Goal: Information Seeking & Learning: Check status

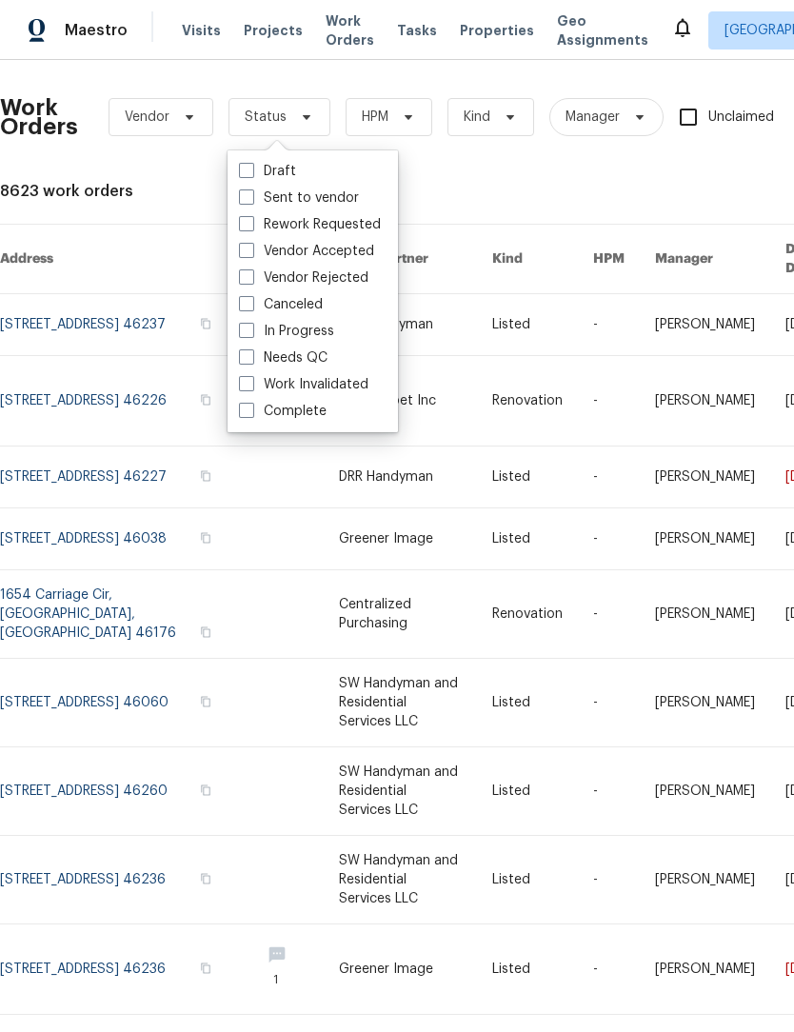
click at [468, 173] on div "Work Orders Vendor Status HPM Kind Manager Unclaimed ​ View Reno Index 8623 wor…" at bounding box center [537, 614] width 1075 height 1079
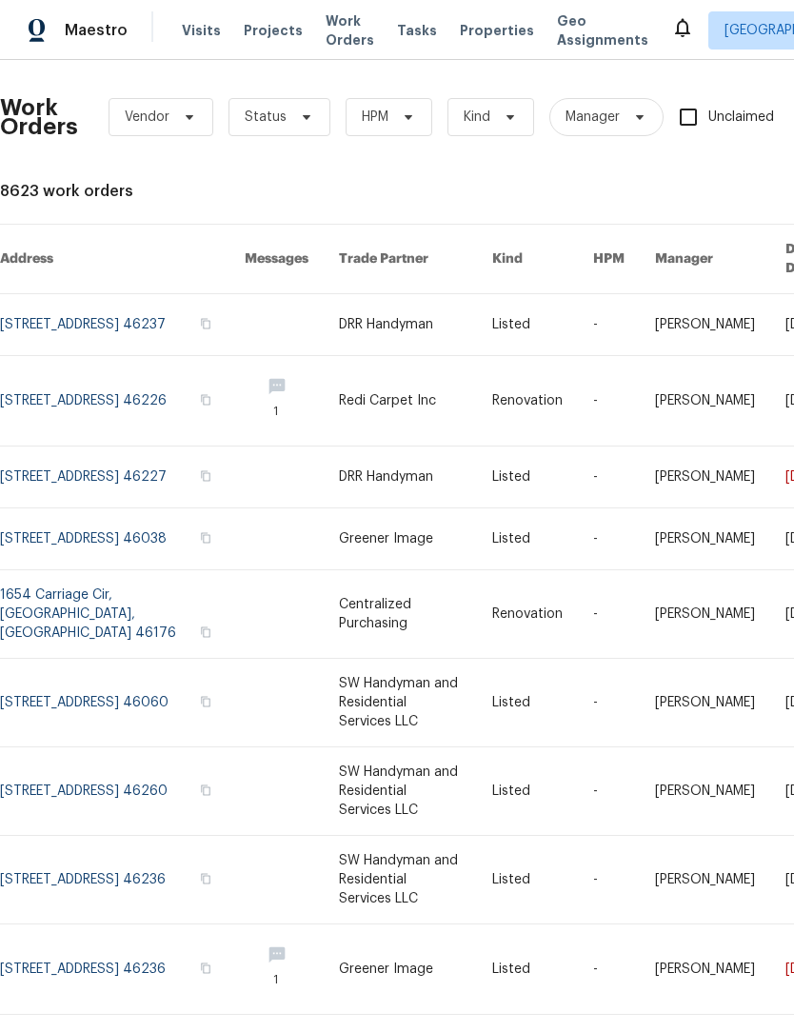
scroll to position [0, 3]
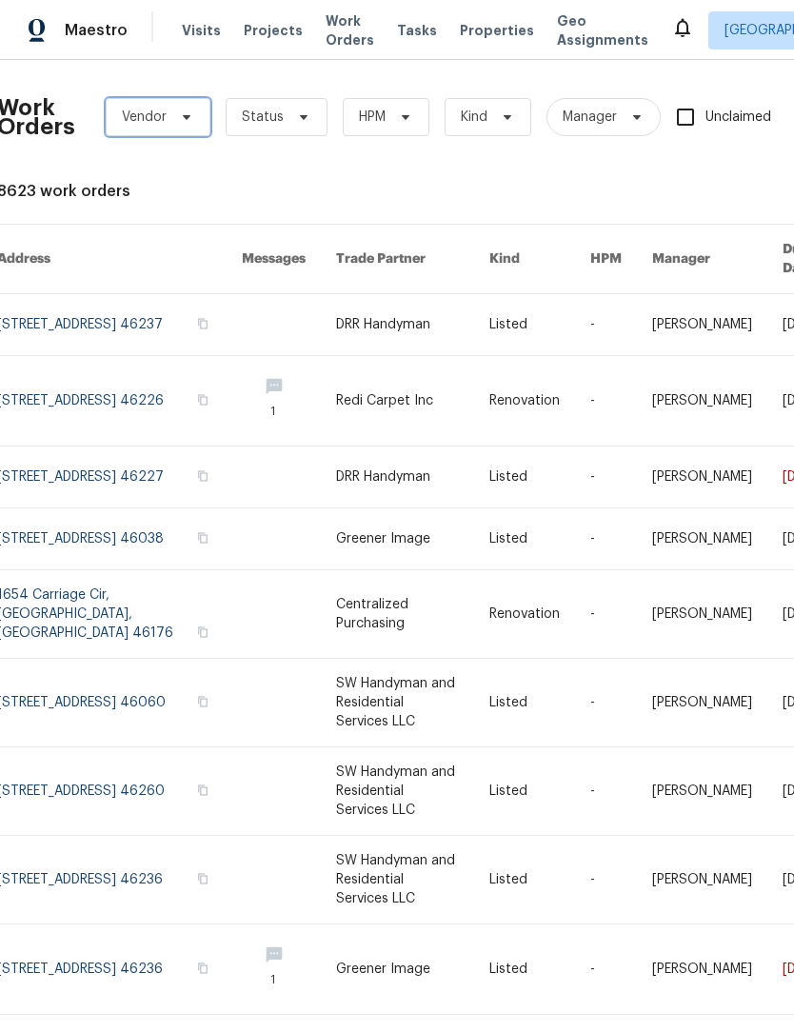
click at [166, 109] on span "Vendor" at bounding box center [158, 117] width 105 height 38
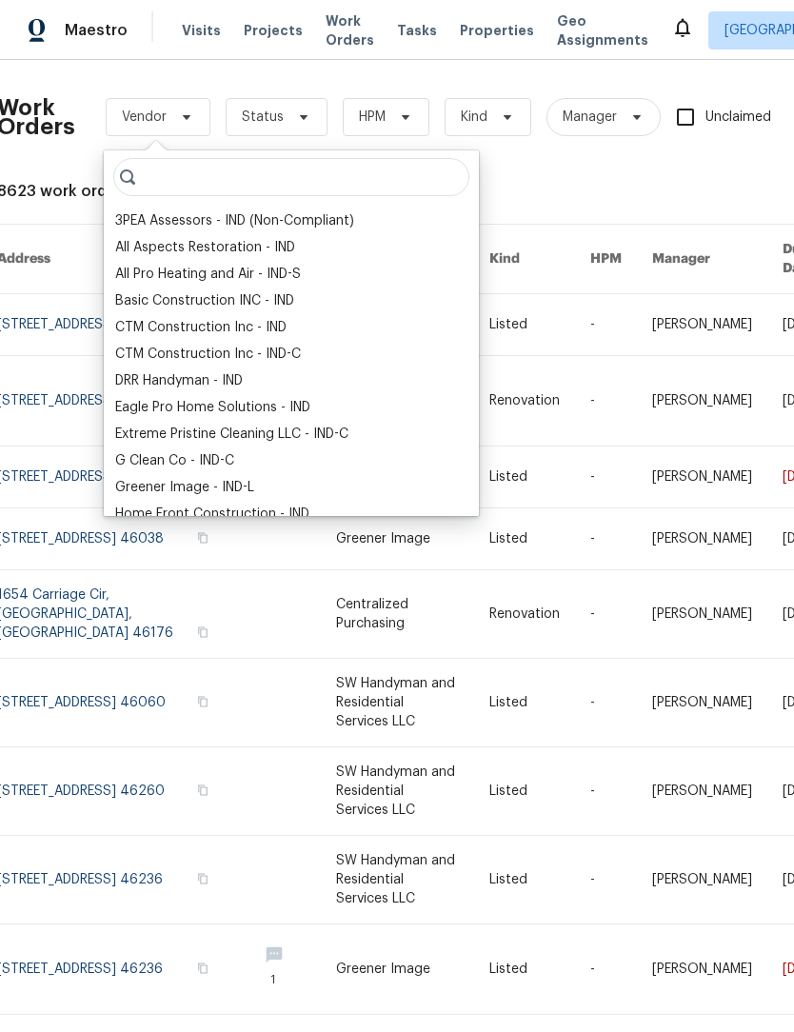
click at [227, 251] on div "All Aspects Restoration - IND" at bounding box center [205, 247] width 180 height 19
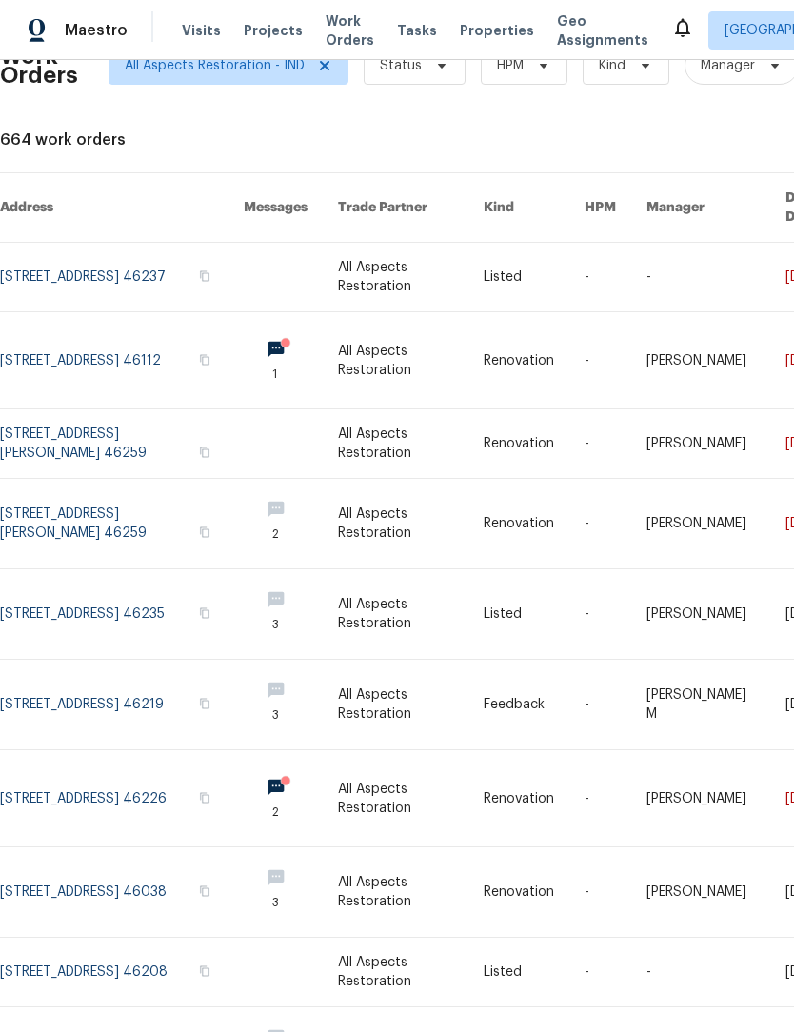
scroll to position [50, 0]
click at [167, 328] on link at bounding box center [122, 361] width 244 height 96
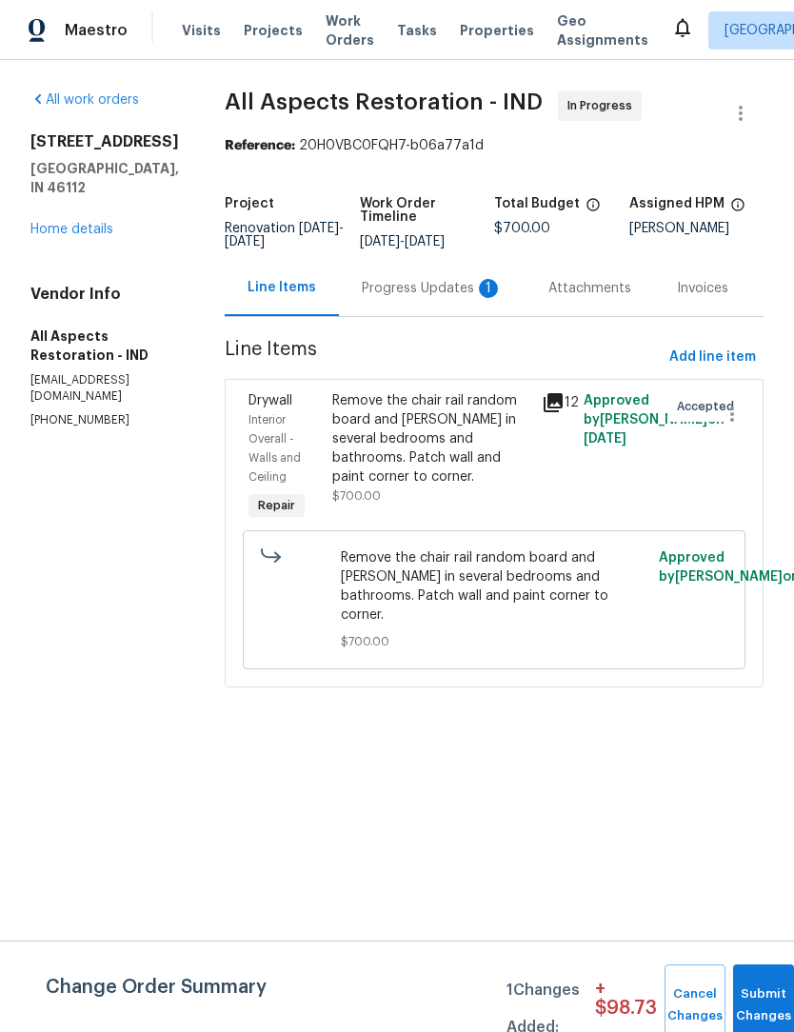
click at [444, 316] on div "Progress Updates 1" at bounding box center [432, 288] width 187 height 56
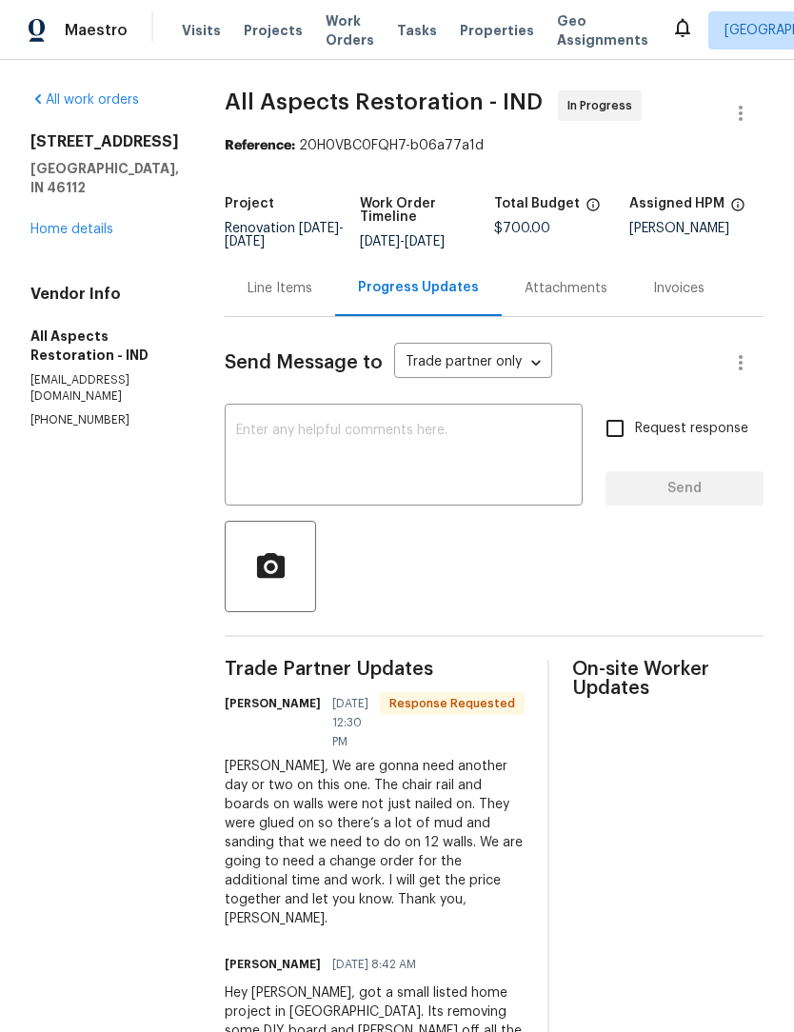
click at [99, 183] on div "6933 Sonora Blvd Brownsburg, IN 46112 Home details" at bounding box center [104, 185] width 148 height 107
click at [87, 223] on link "Home details" at bounding box center [71, 229] width 83 height 13
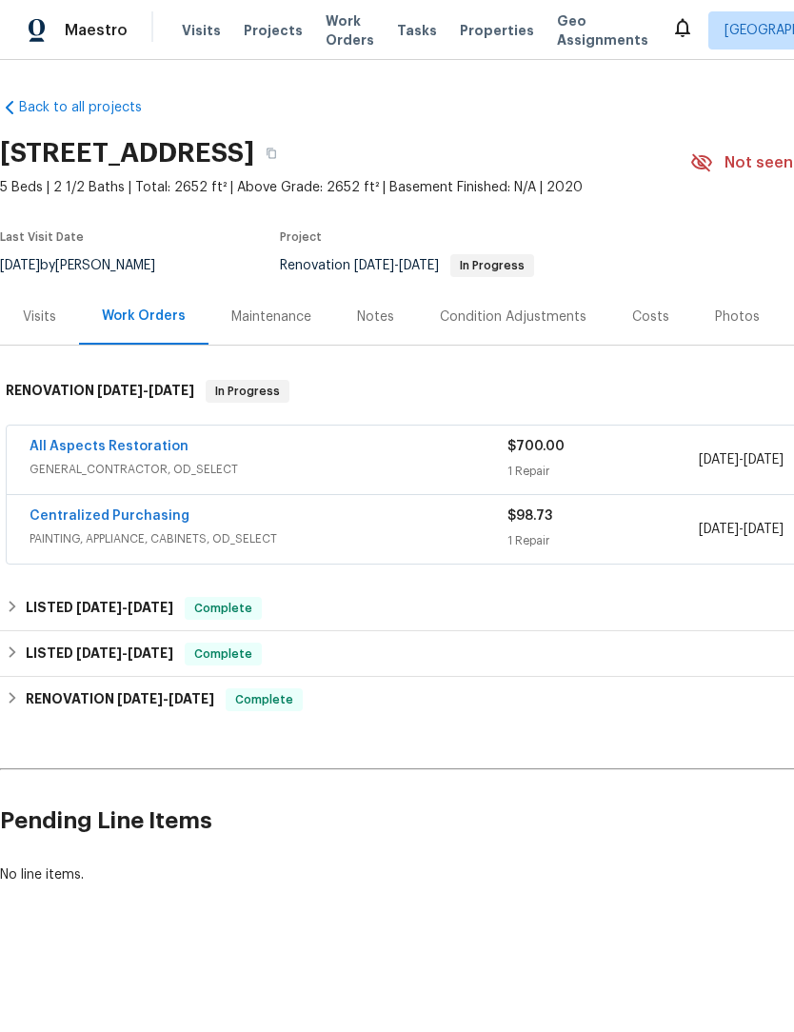
click at [348, 27] on span "Work Orders" at bounding box center [350, 30] width 49 height 38
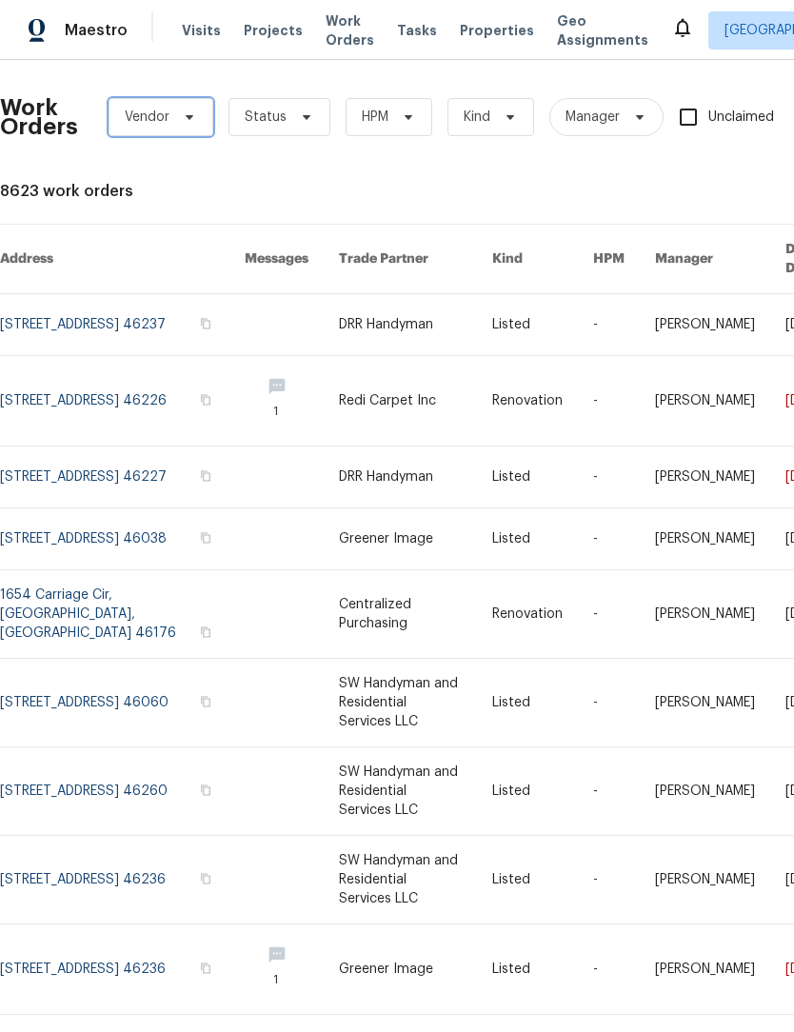
click at [168, 109] on span "Vendor" at bounding box center [147, 117] width 45 height 19
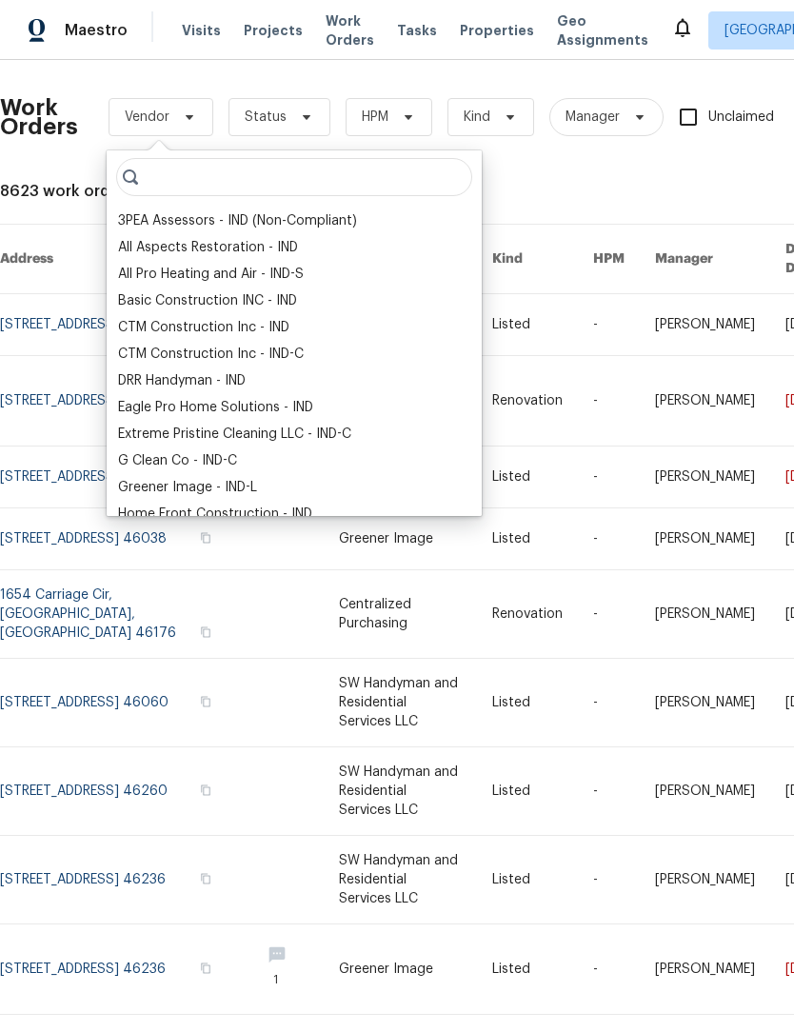
click at [202, 249] on div "All Aspects Restoration - IND" at bounding box center [208, 247] width 180 height 19
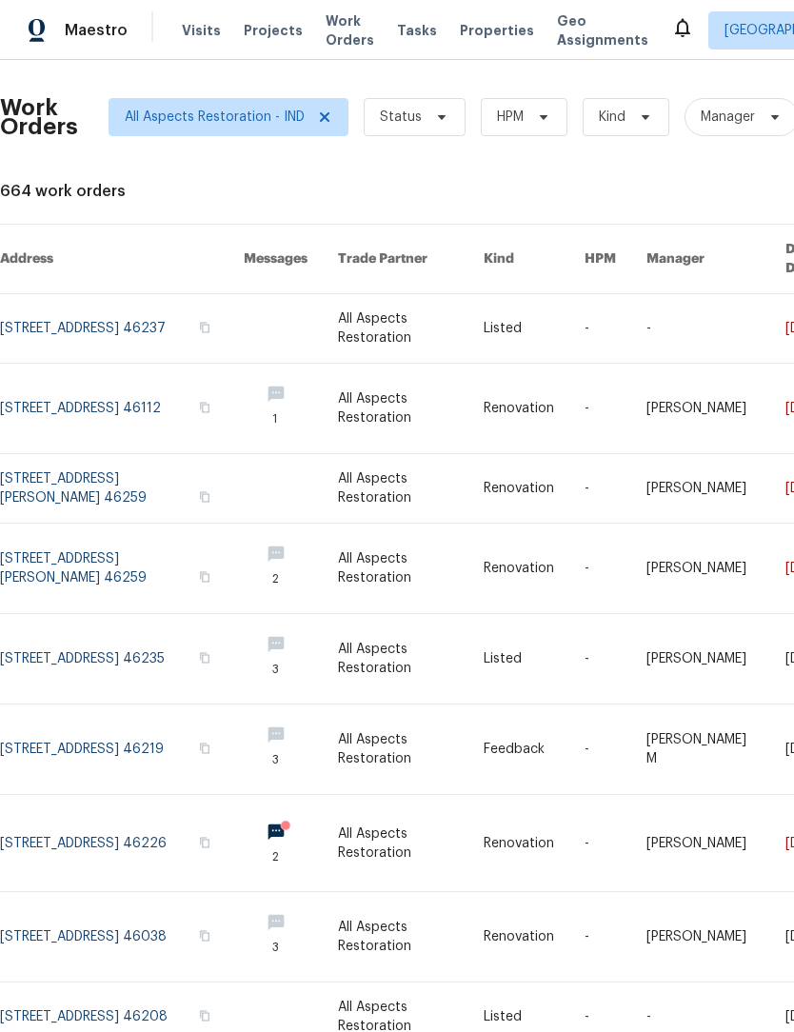
click at [138, 295] on link at bounding box center [122, 328] width 244 height 69
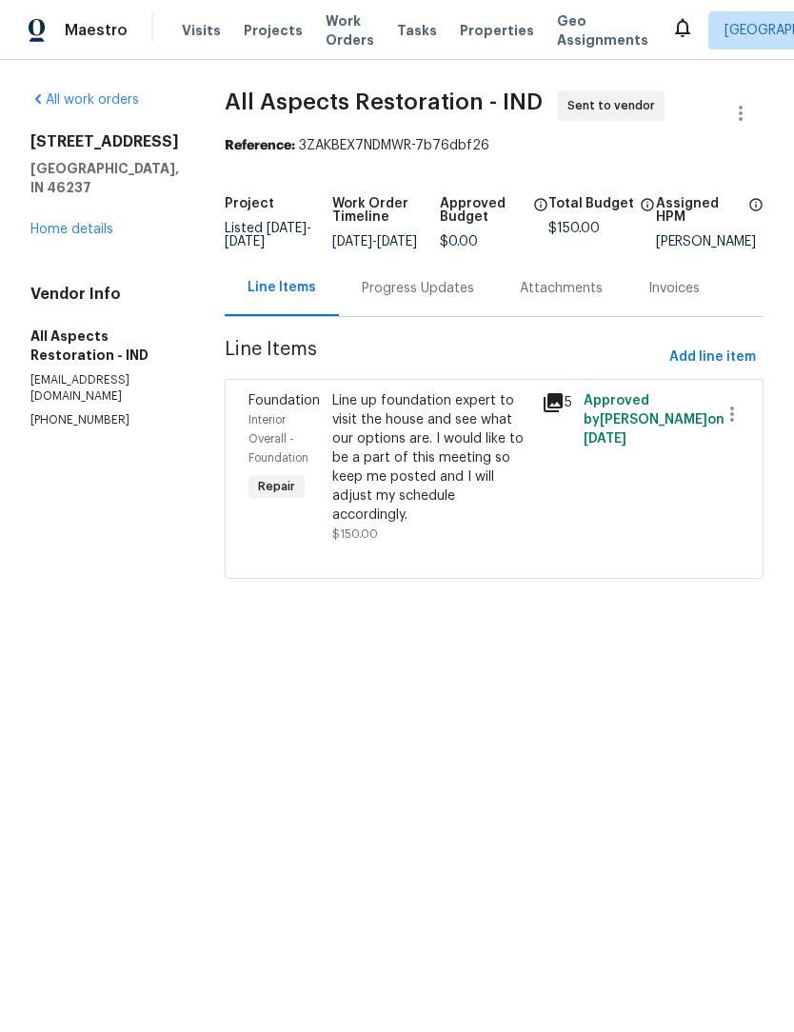
click at [416, 316] on div "Progress Updates" at bounding box center [418, 288] width 158 height 56
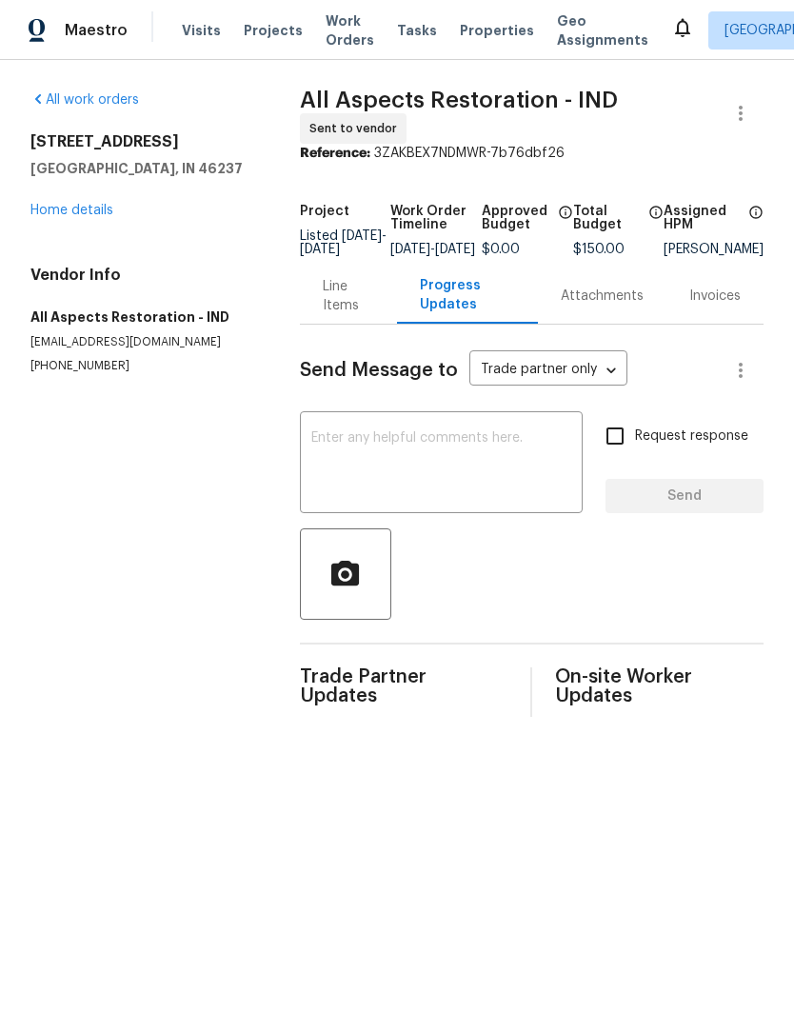
click at [337, 304] on div "Line Items" at bounding box center [348, 296] width 51 height 38
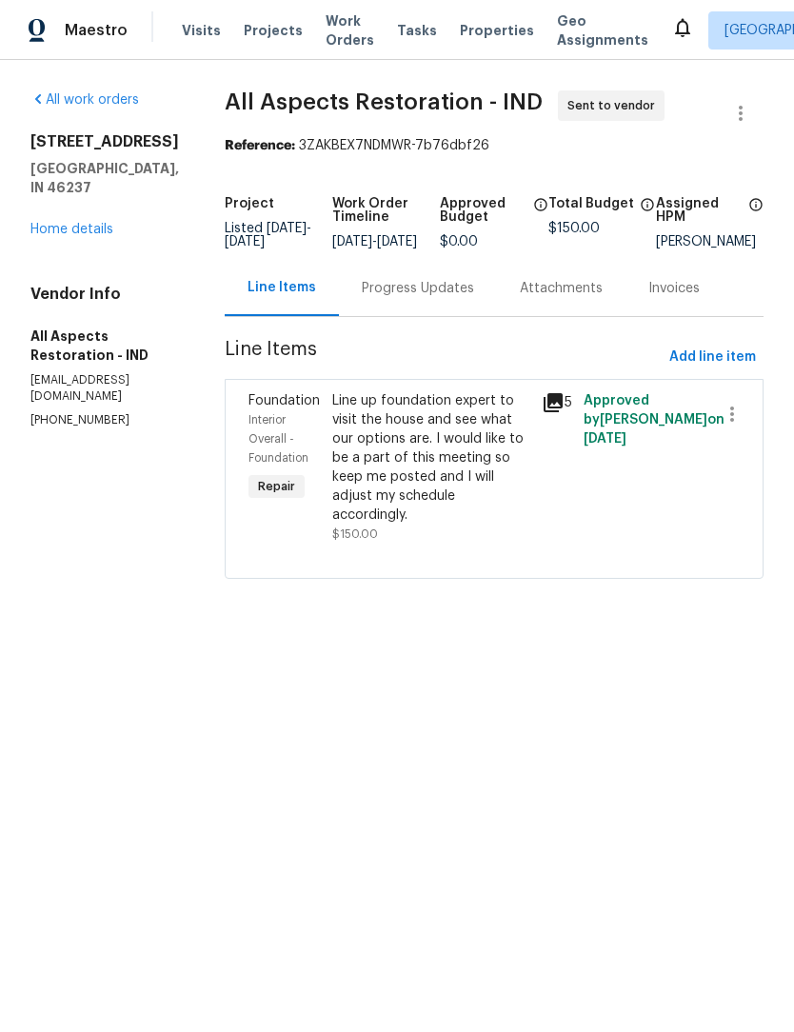
click at [330, 45] on span "Work Orders" at bounding box center [350, 30] width 49 height 38
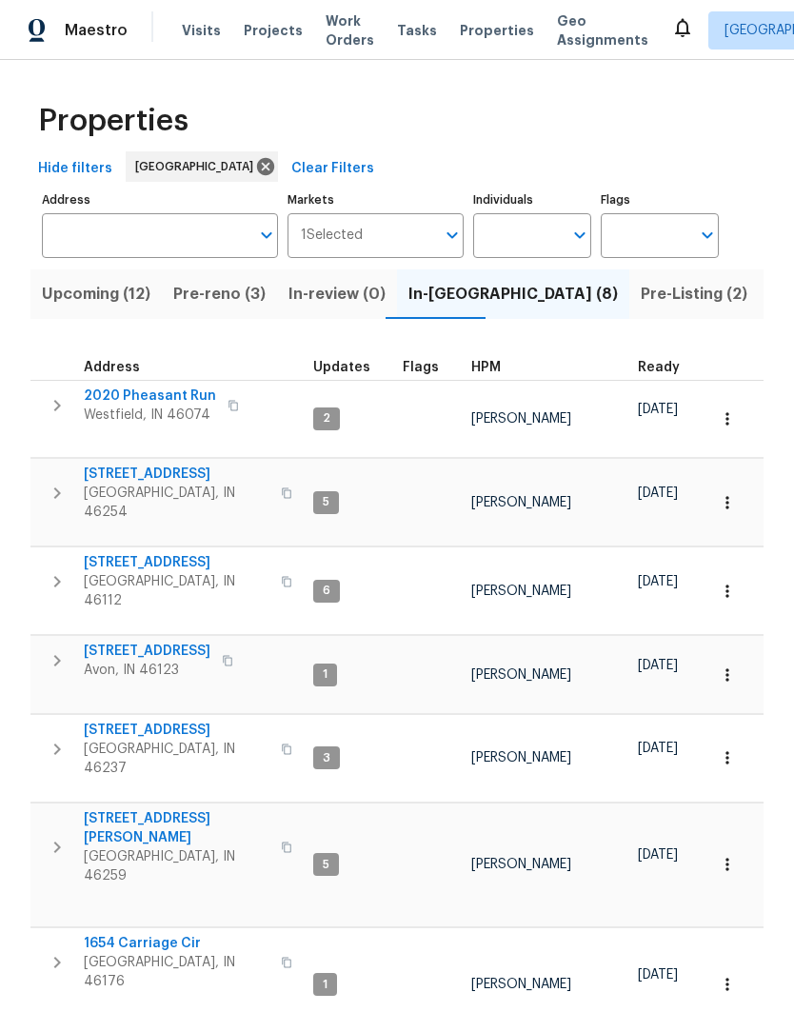
click at [472, 37] on span "Properties" at bounding box center [497, 30] width 74 height 19
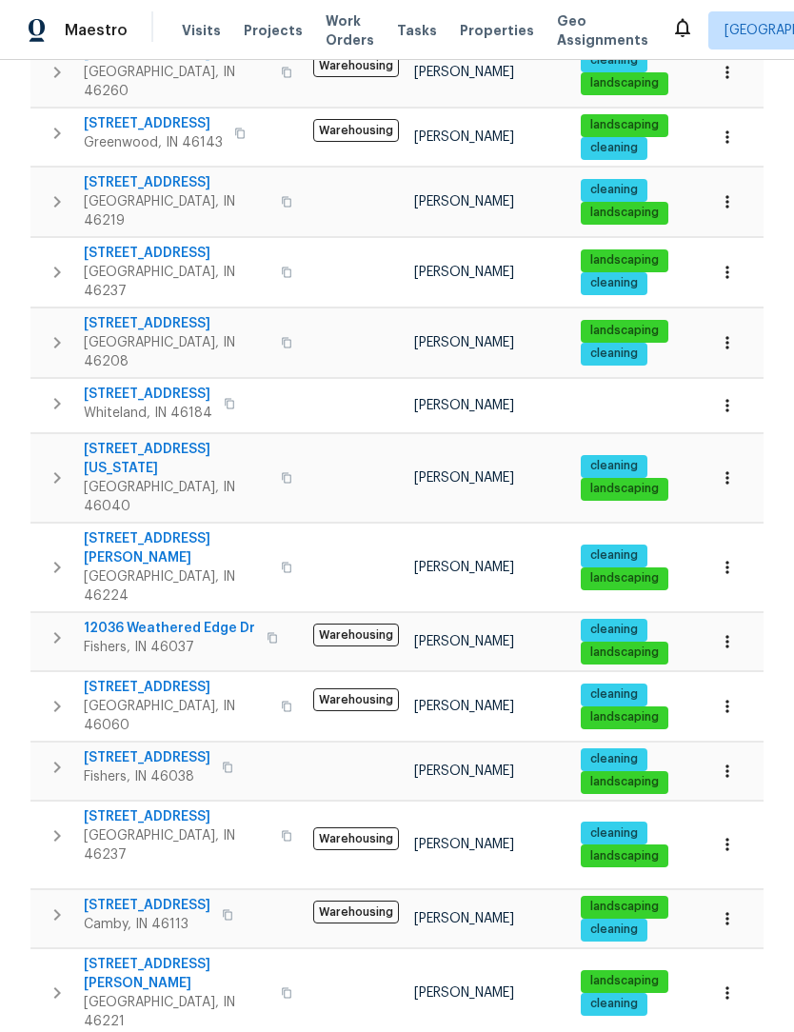
scroll to position [591, 0]
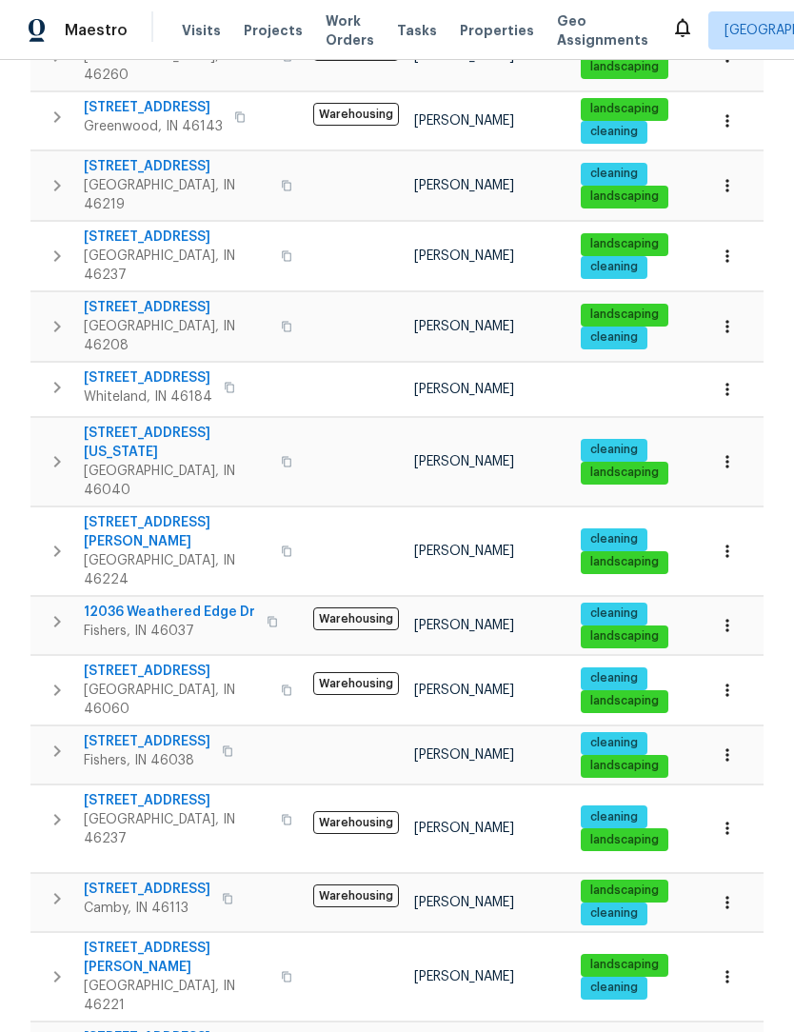
click at [144, 791] on span "[STREET_ADDRESS]" at bounding box center [177, 800] width 186 height 19
click at [52, 808] on icon "button" at bounding box center [57, 819] width 23 height 23
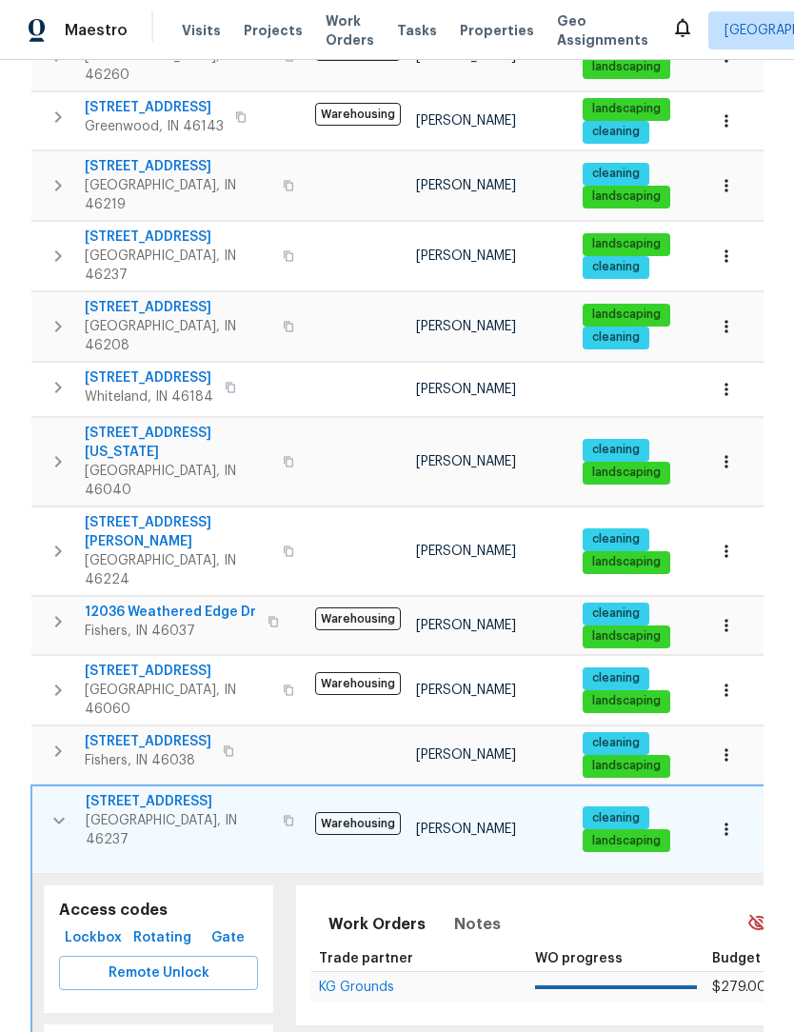
click at [735, 819] on icon "button" at bounding box center [726, 828] width 19 height 19
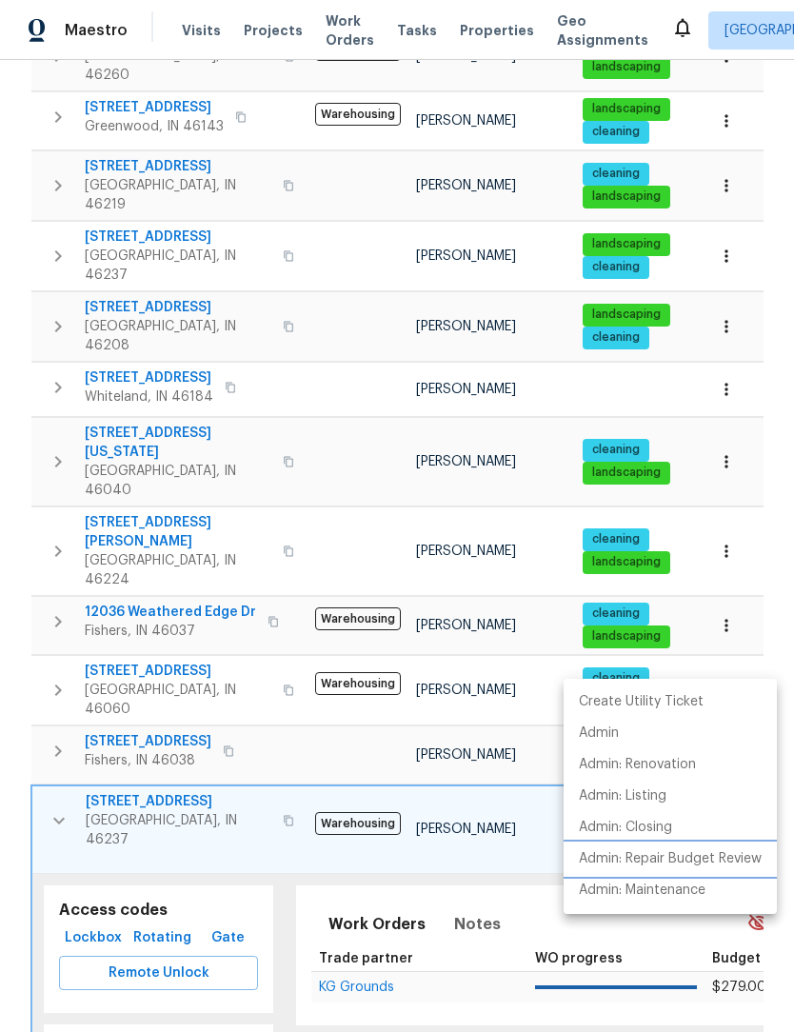
click at [704, 858] on p "Admin: Repair Budget Review" at bounding box center [670, 859] width 183 height 20
click at [50, 647] on div at bounding box center [397, 516] width 794 height 1032
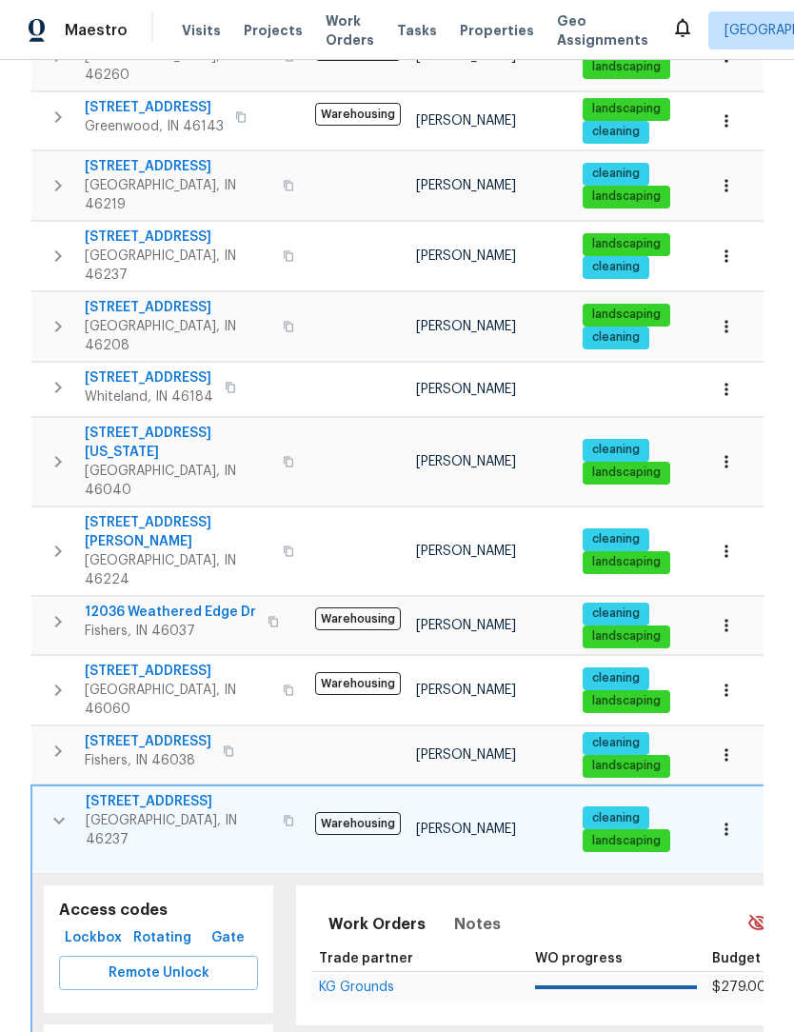
click at [63, 818] on icon "button" at bounding box center [58, 821] width 11 height 7
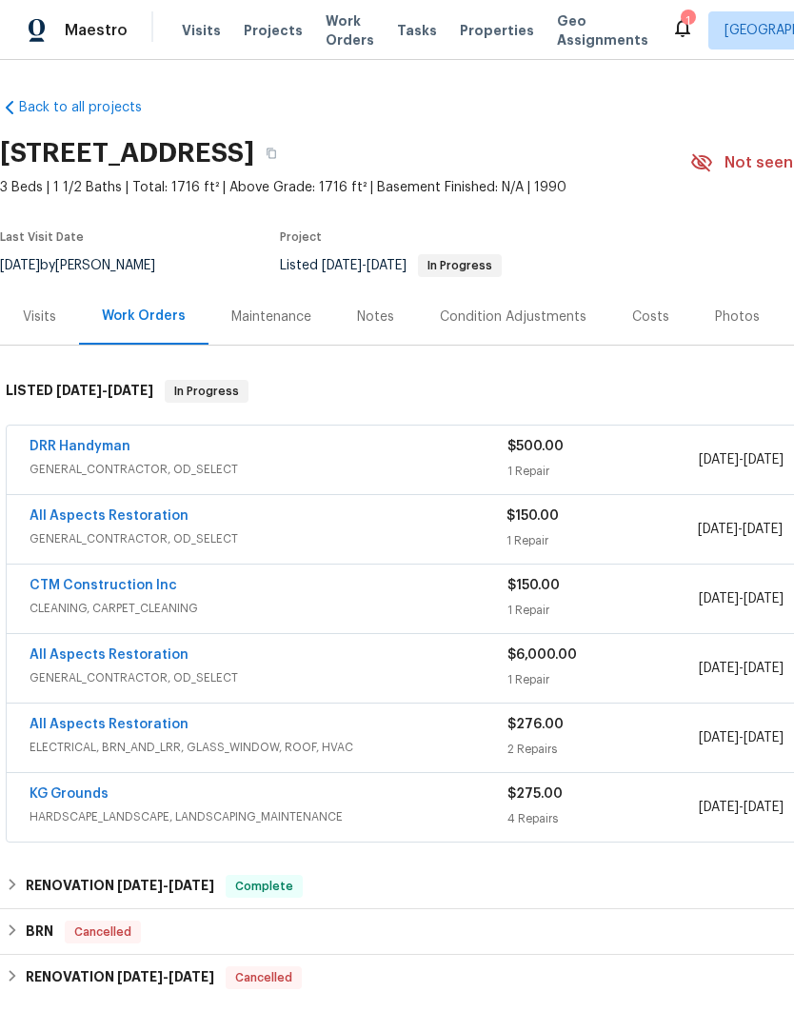
click at [44, 316] on div "Visits" at bounding box center [39, 316] width 33 height 19
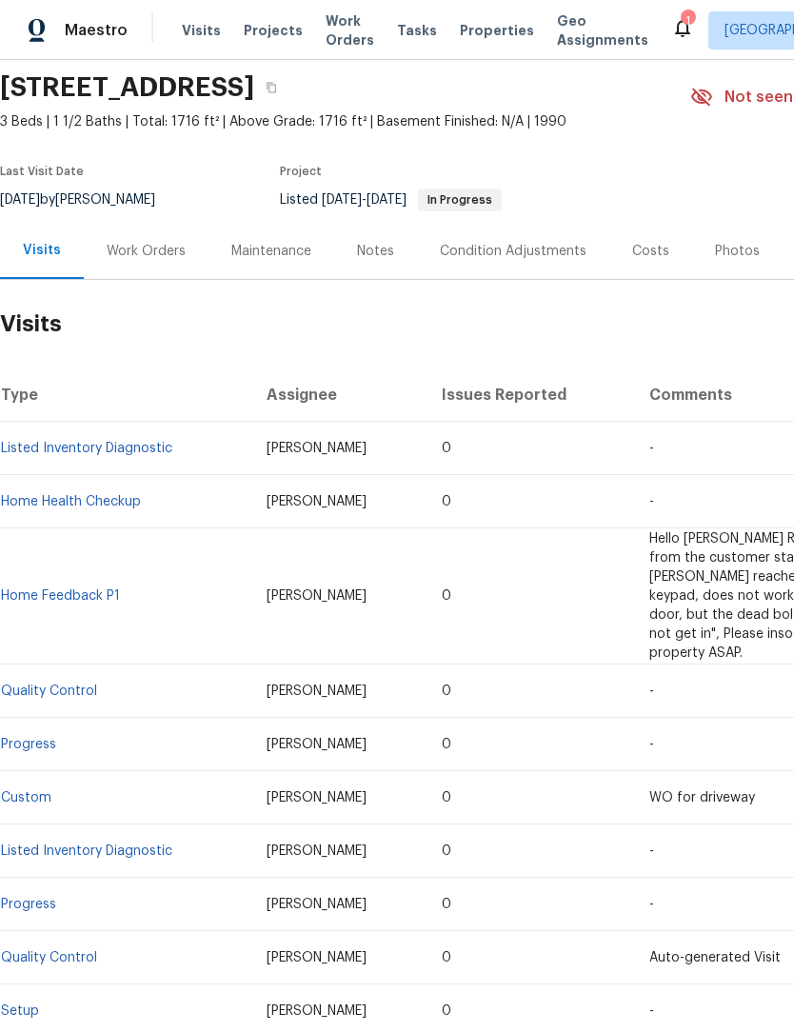
scroll to position [171, -9]
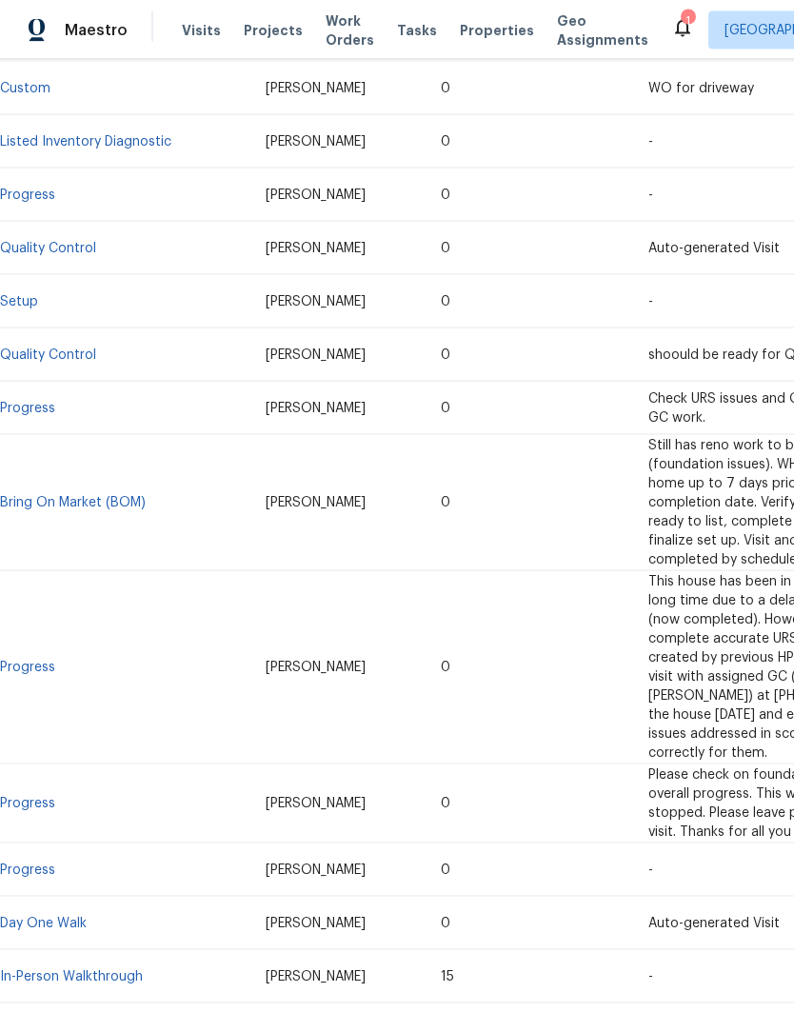
click at [113, 970] on link "In-Person Walkthrough" at bounding box center [71, 976] width 143 height 13
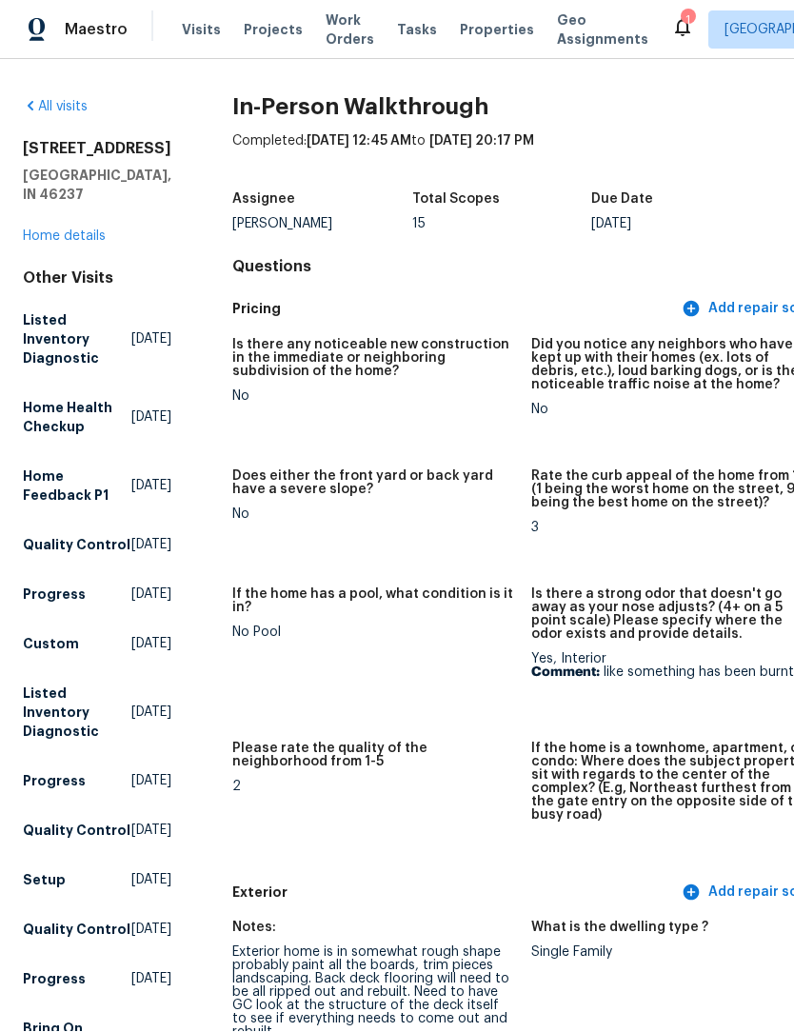
click at [77, 230] on link "Home details" at bounding box center [64, 236] width 83 height 13
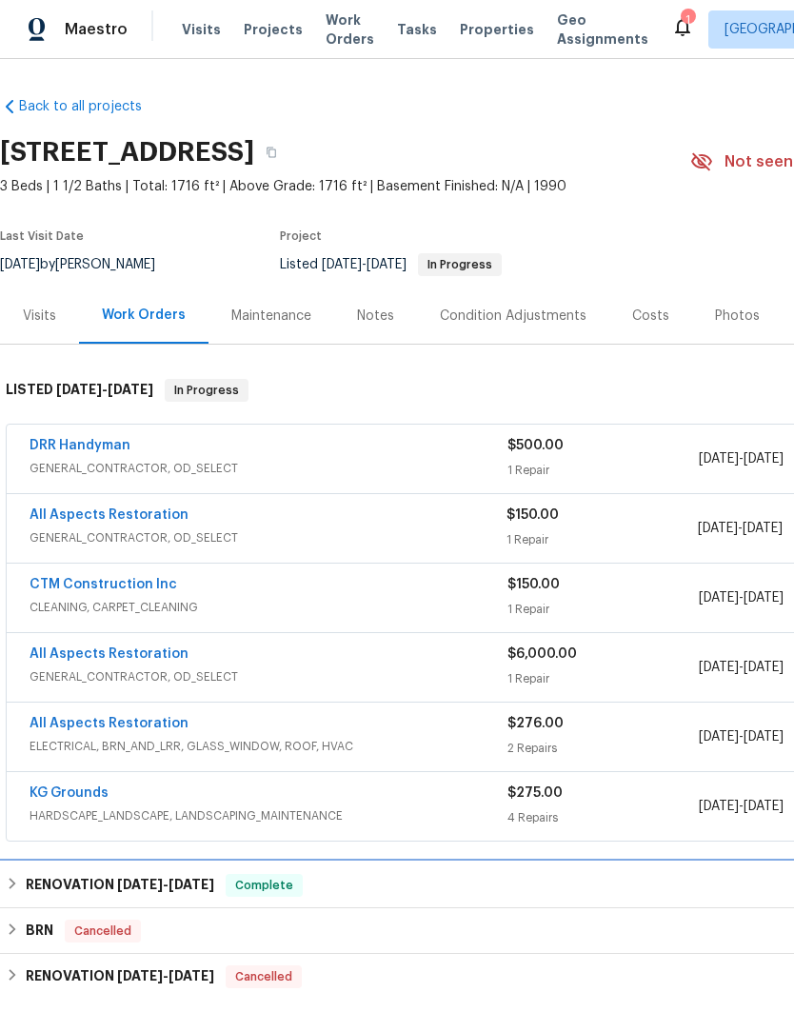
click at [20, 875] on div "RENOVATION [DATE] - [DATE] Complete" at bounding box center [538, 886] width 1064 height 23
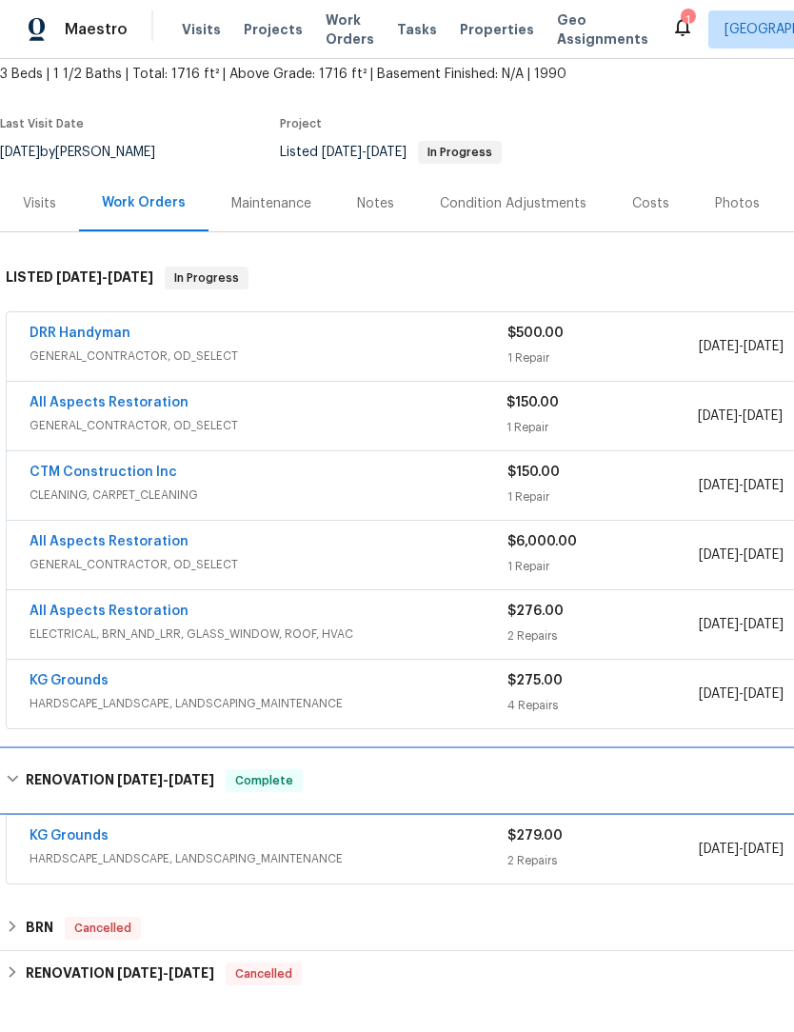
scroll to position [112, 0]
click at [21, 770] on div "RENOVATION [DATE] - [DATE] Complete" at bounding box center [538, 781] width 1064 height 23
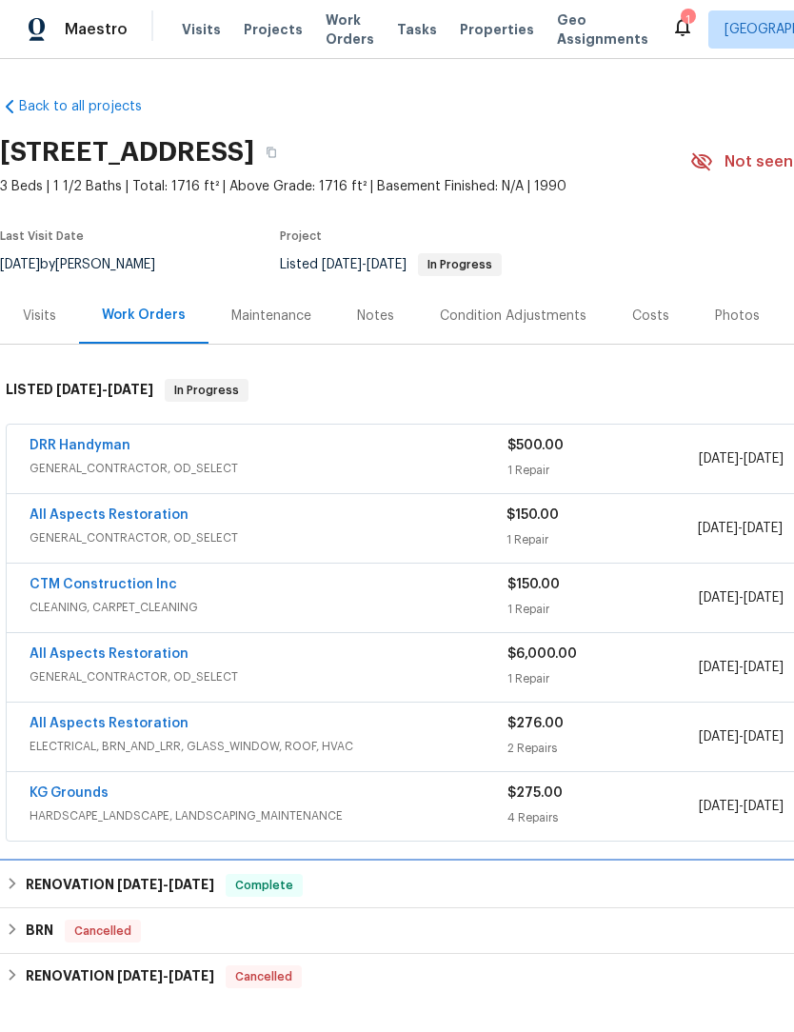
scroll to position [0, 0]
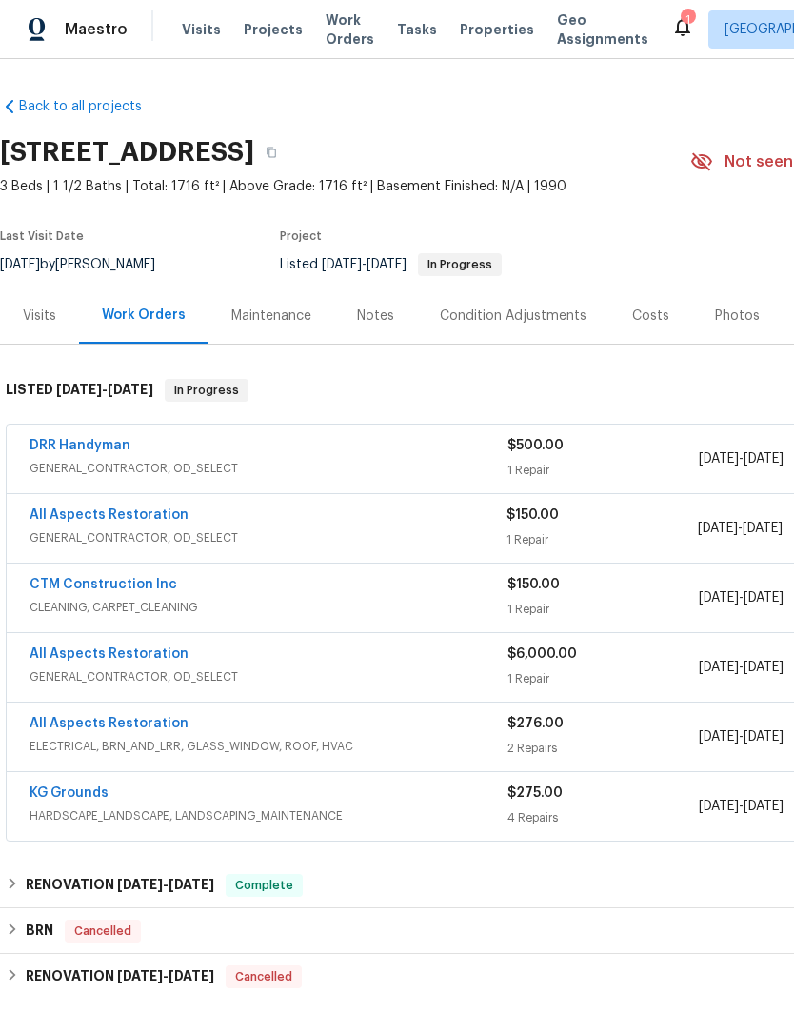
click at [59, 648] on link "All Aspects Restoration" at bounding box center [109, 654] width 159 height 13
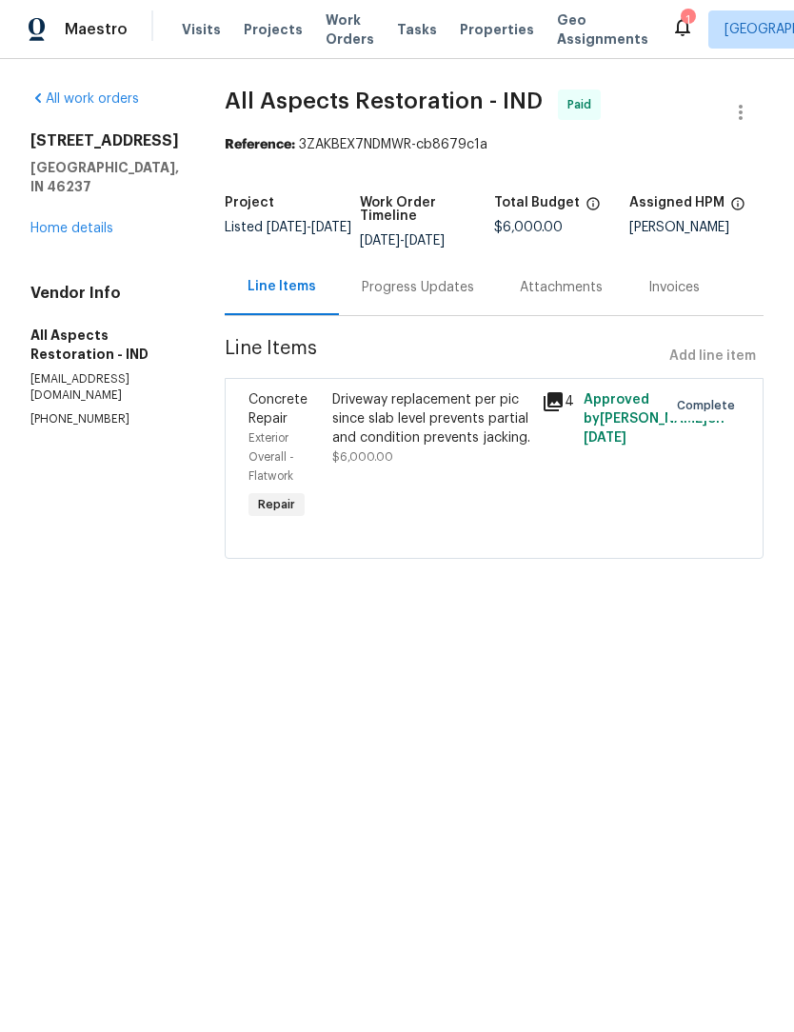
click at [59, 228] on link "Home details" at bounding box center [71, 229] width 83 height 13
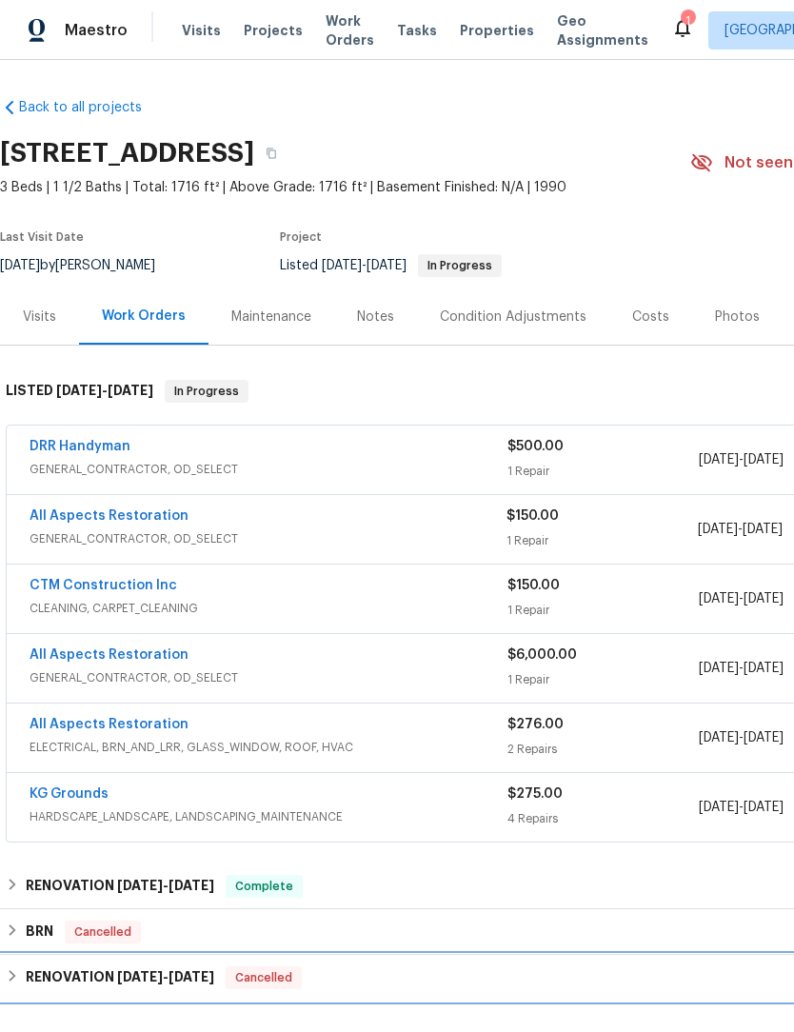
click at [20, 974] on div "RENOVATION [DATE] - [DATE] Cancelled" at bounding box center [538, 977] width 1064 height 23
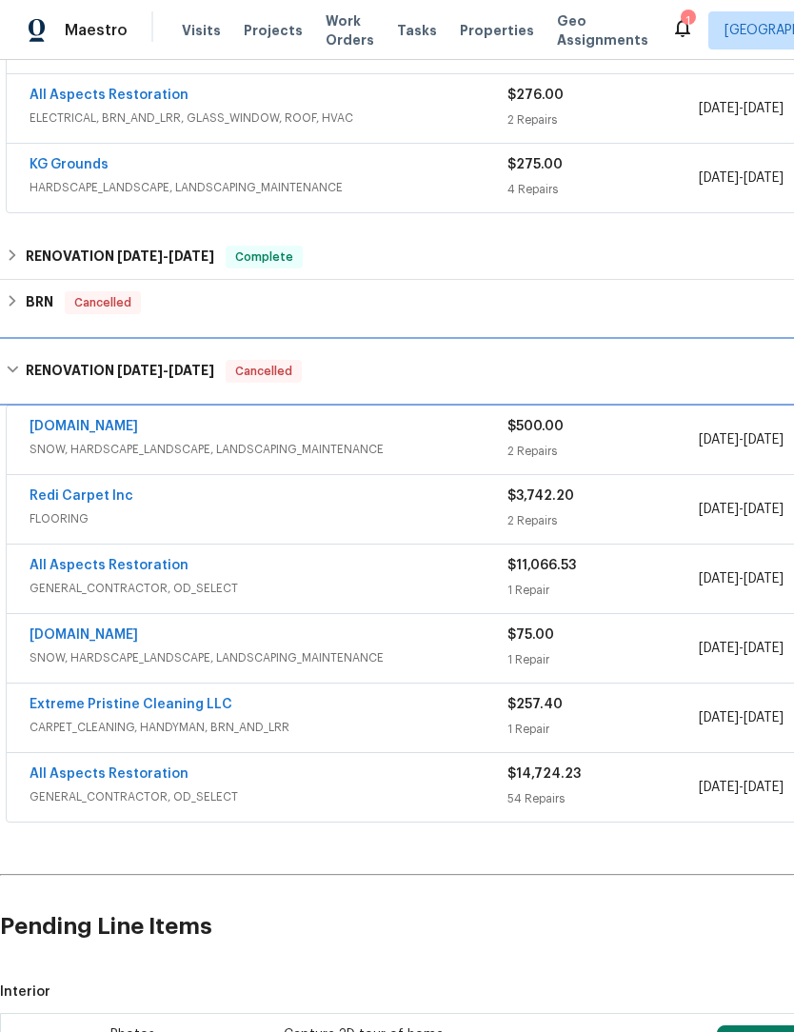
scroll to position [631, 0]
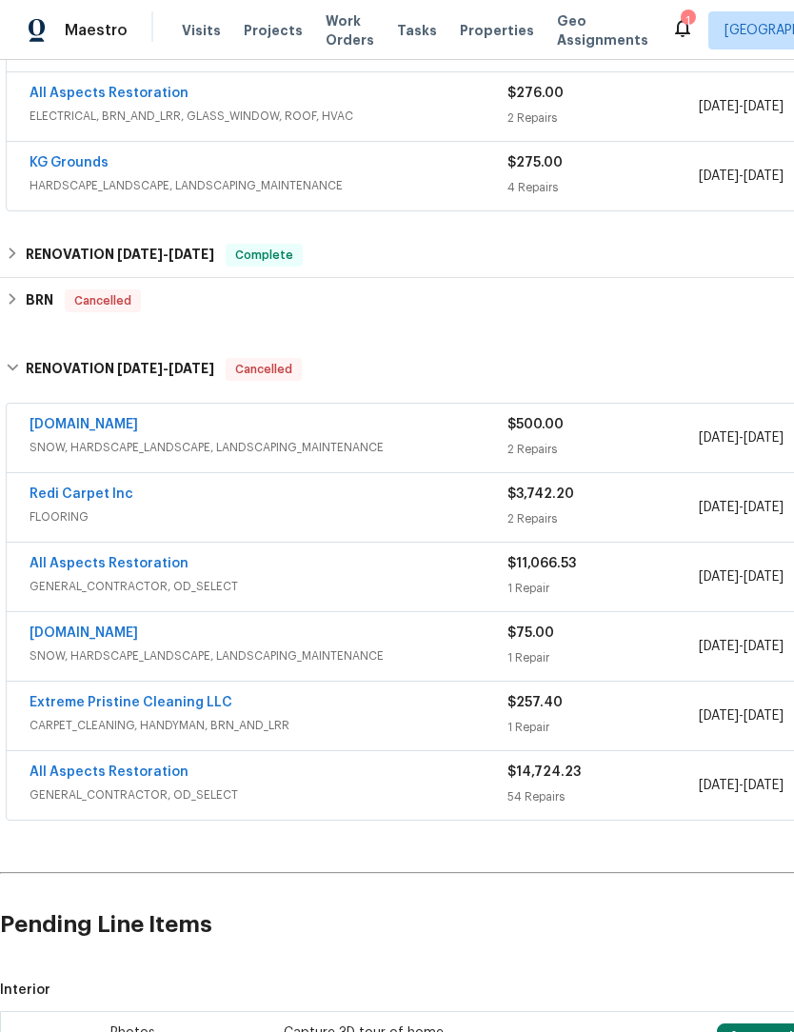
click at [287, 567] on div "All Aspects Restoration" at bounding box center [269, 565] width 478 height 23
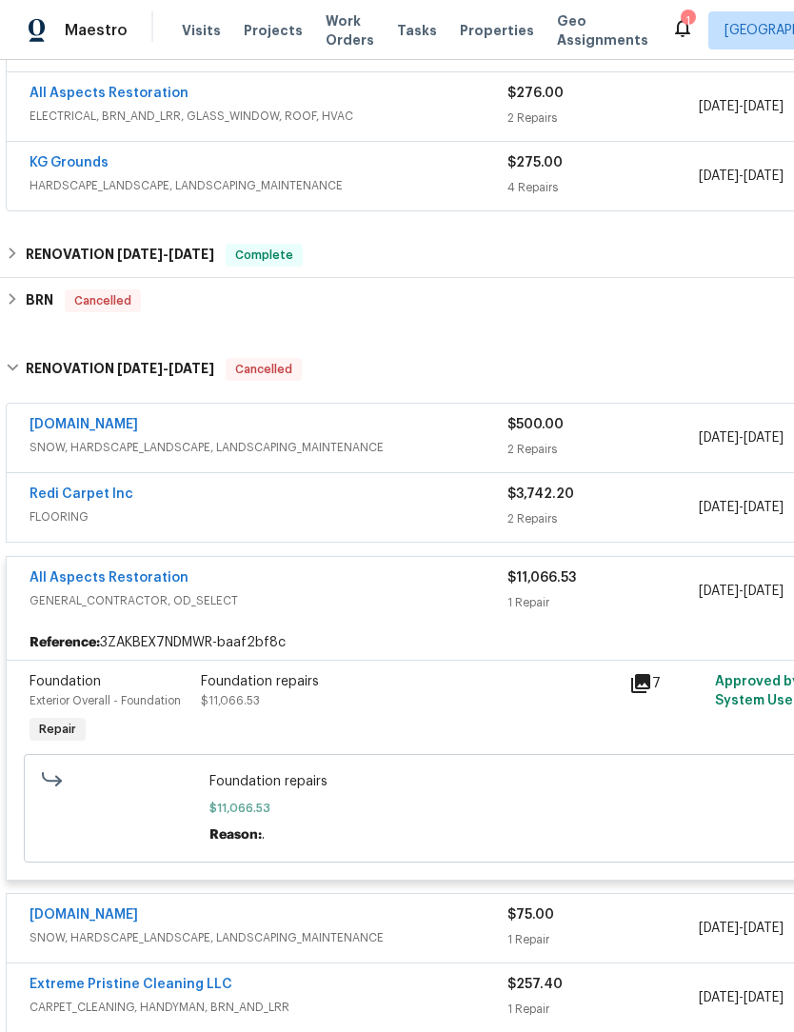
click at [62, 582] on link "All Aspects Restoration" at bounding box center [109, 577] width 159 height 13
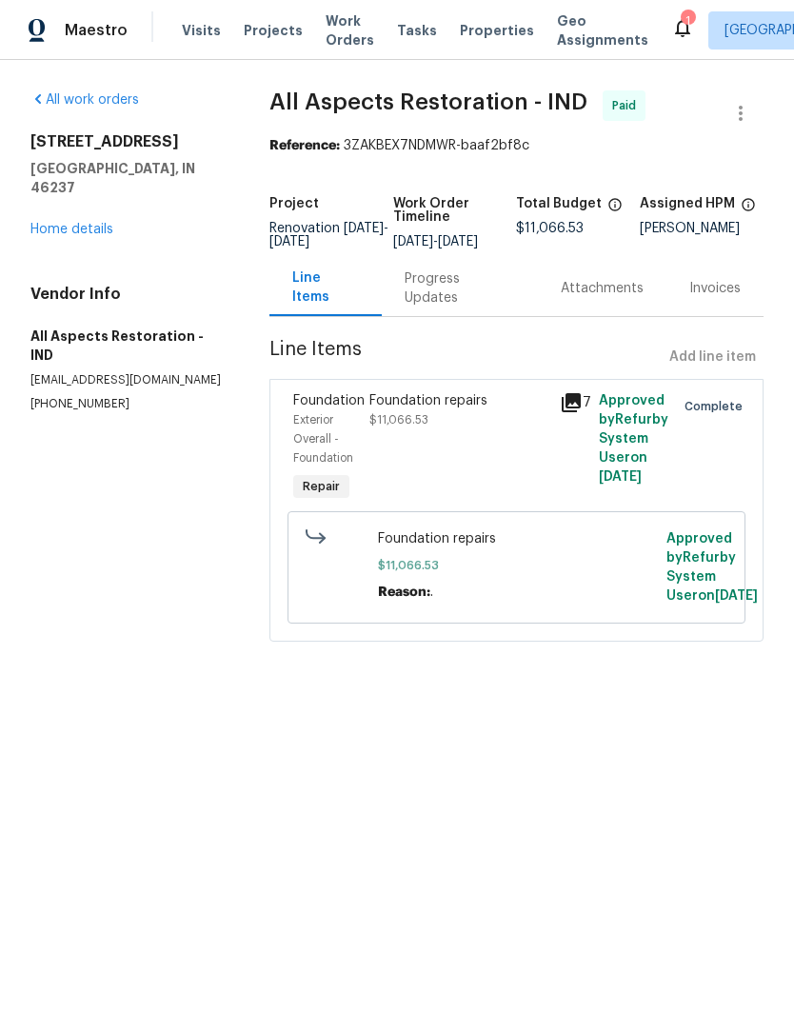
click at [46, 223] on link "Home details" at bounding box center [71, 229] width 83 height 13
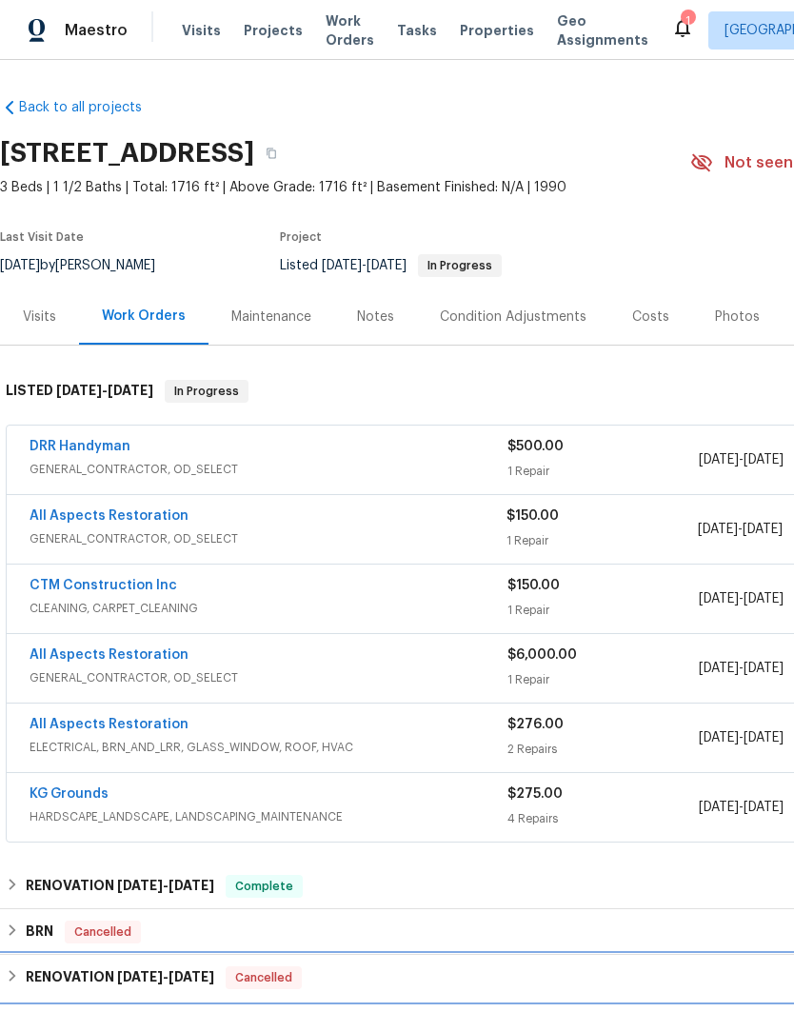
click at [47, 984] on h6 "RENOVATION [DATE] - [DATE]" at bounding box center [120, 977] width 188 height 23
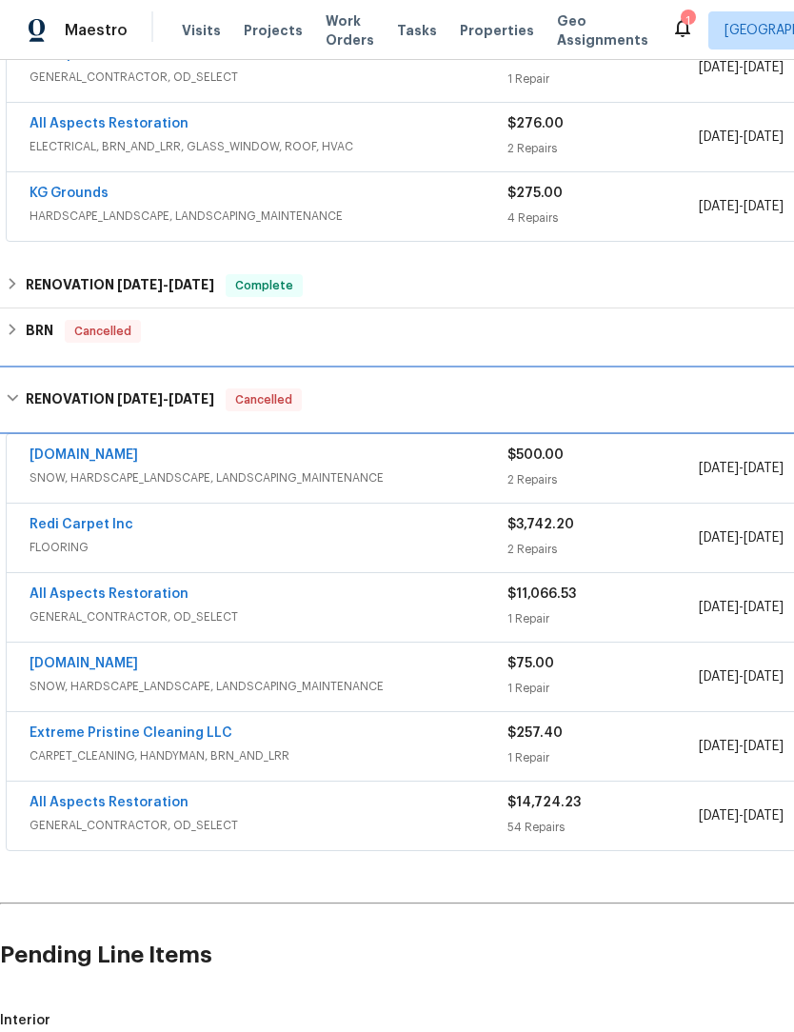
scroll to position [601, 0]
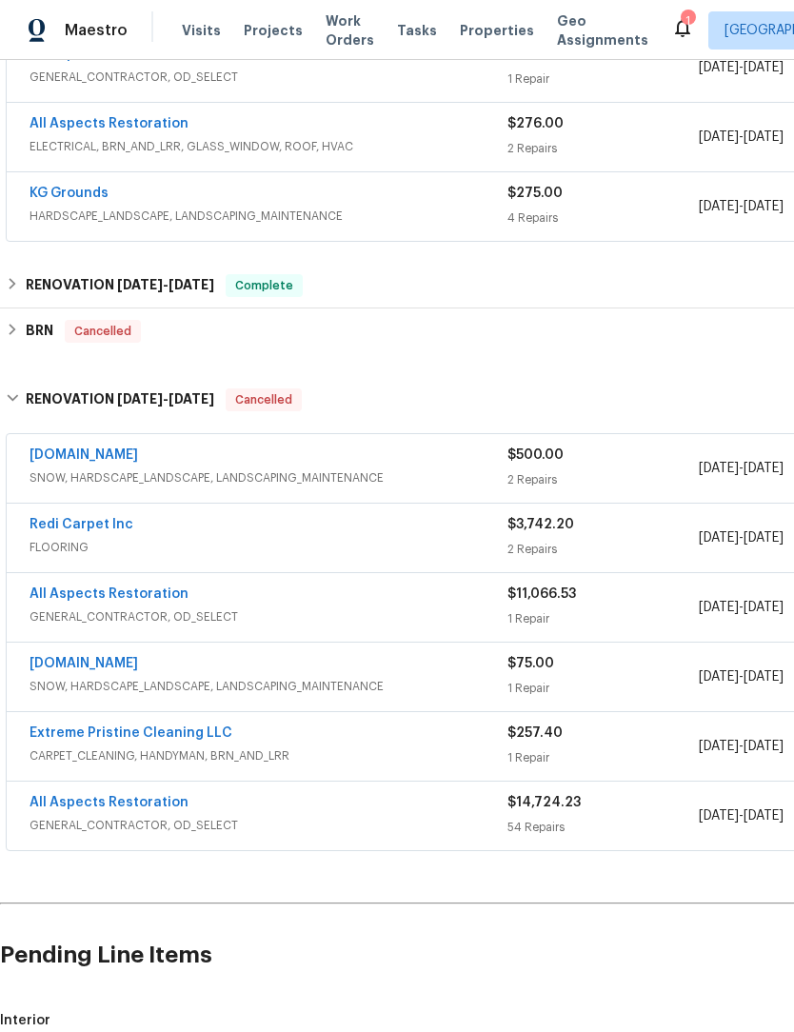
click at [56, 598] on link "All Aspects Restoration" at bounding box center [109, 593] width 159 height 13
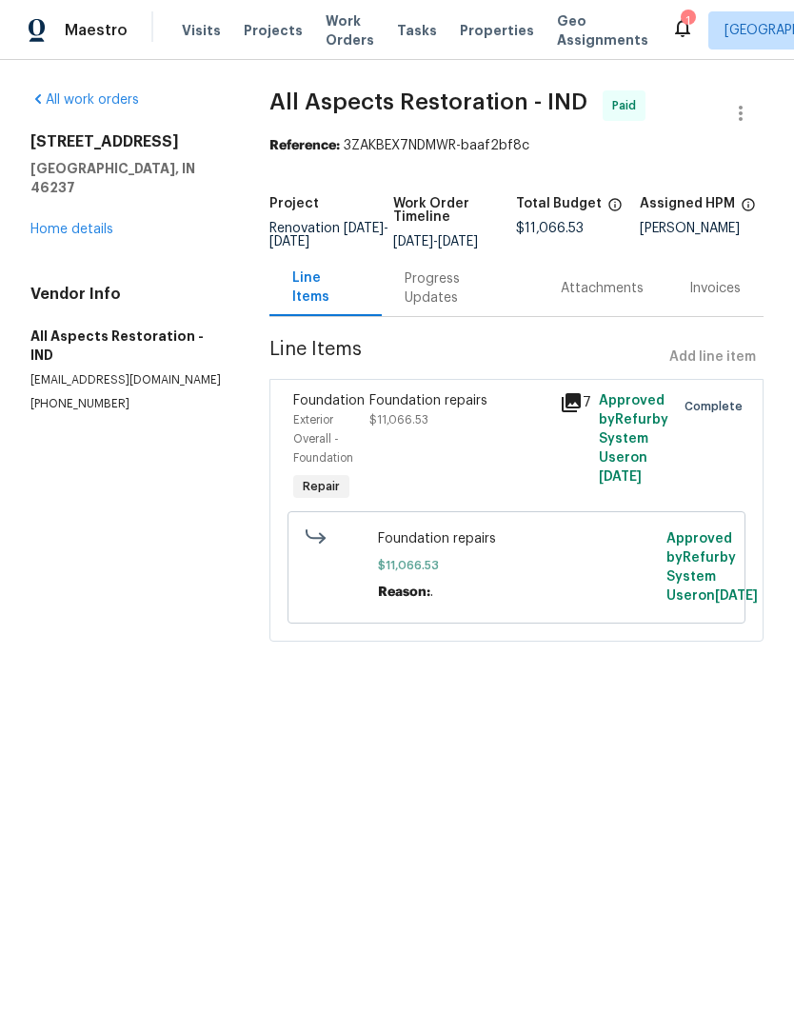
click at [562, 414] on icon at bounding box center [571, 402] width 23 height 23
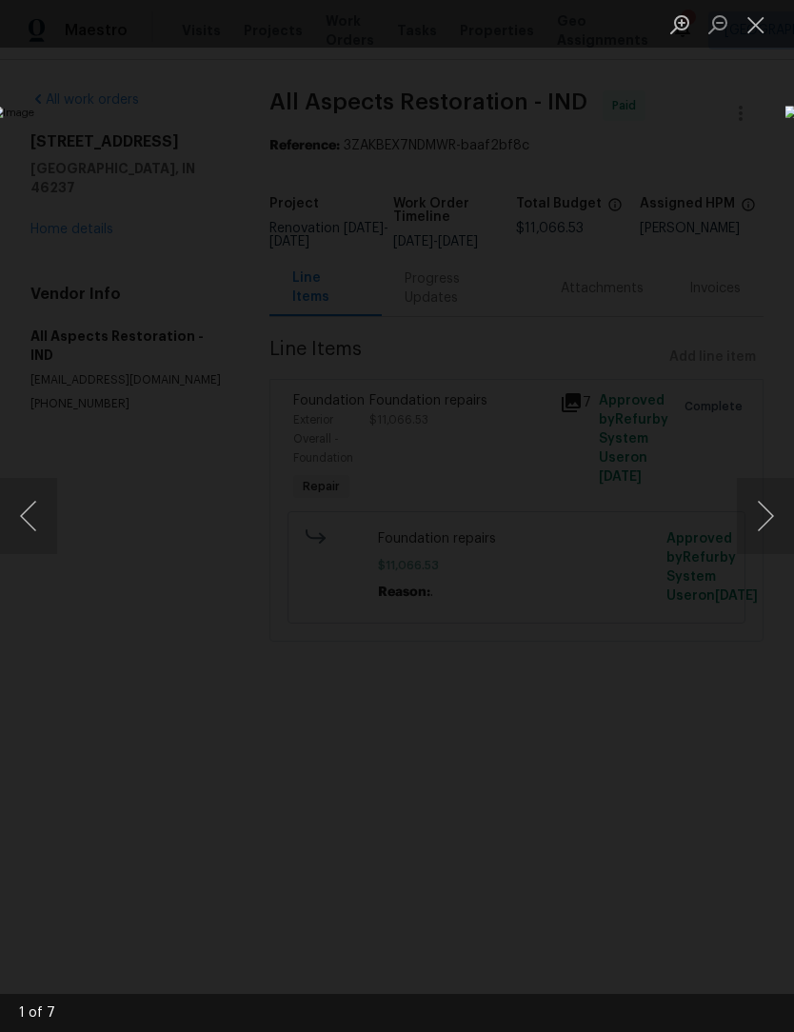
click at [768, 509] on button "Next image" at bounding box center [765, 516] width 57 height 76
click at [760, 527] on button "Next image" at bounding box center [765, 516] width 57 height 76
click at [766, 526] on button "Next image" at bounding box center [765, 516] width 57 height 76
click at [755, 523] on button "Next image" at bounding box center [765, 516] width 57 height 76
click at [763, 520] on button "Next image" at bounding box center [765, 516] width 57 height 76
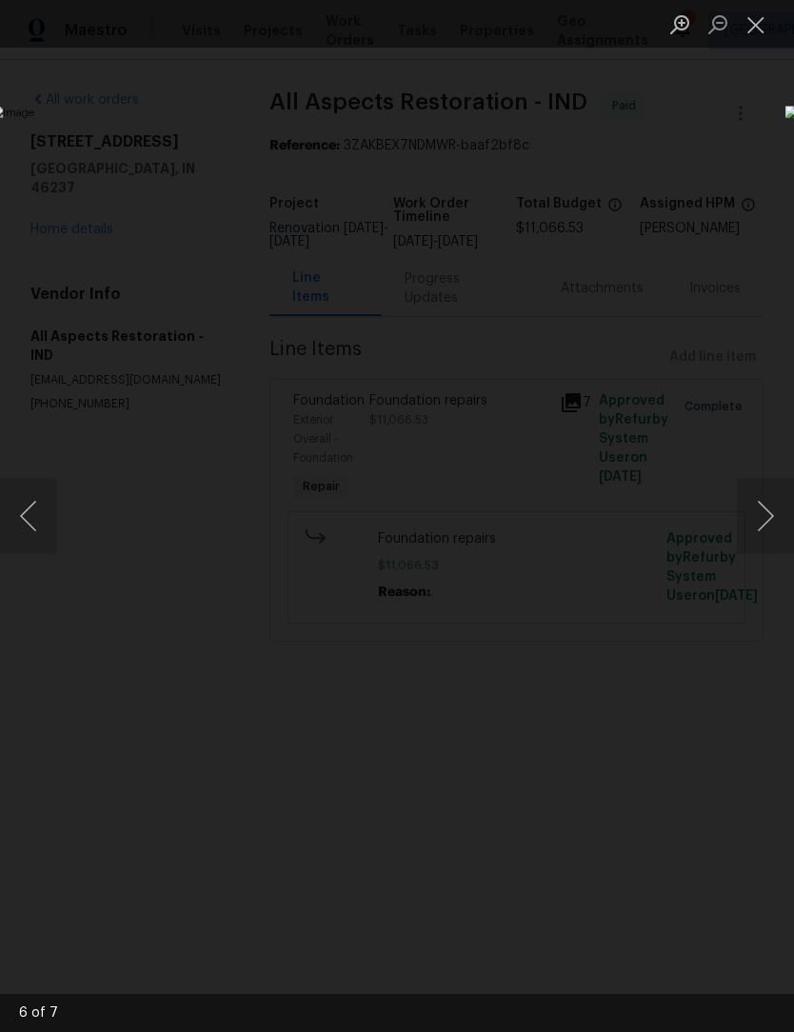
click at [760, 526] on button "Next image" at bounding box center [765, 516] width 57 height 76
click at [749, 33] on button "Close lightbox" at bounding box center [756, 24] width 38 height 33
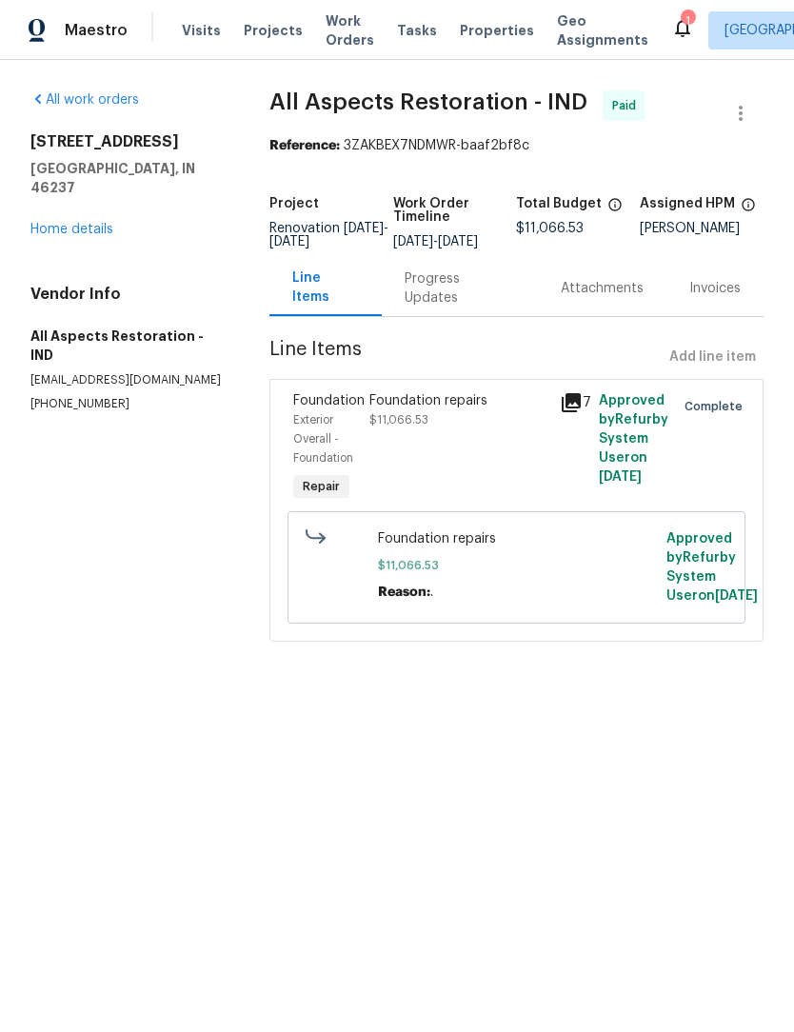
click at [54, 223] on link "Home details" at bounding box center [71, 229] width 83 height 13
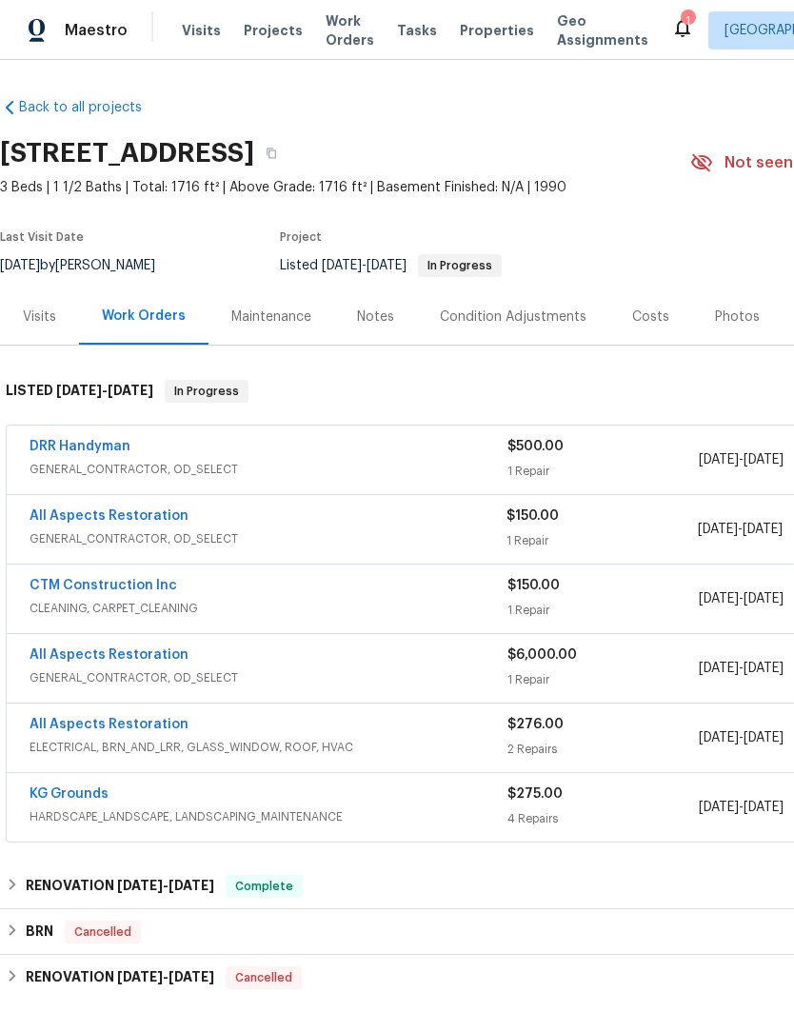
click at [641, 325] on div "Costs" at bounding box center [650, 316] width 37 height 19
